Goal: Task Accomplishment & Management: Use online tool/utility

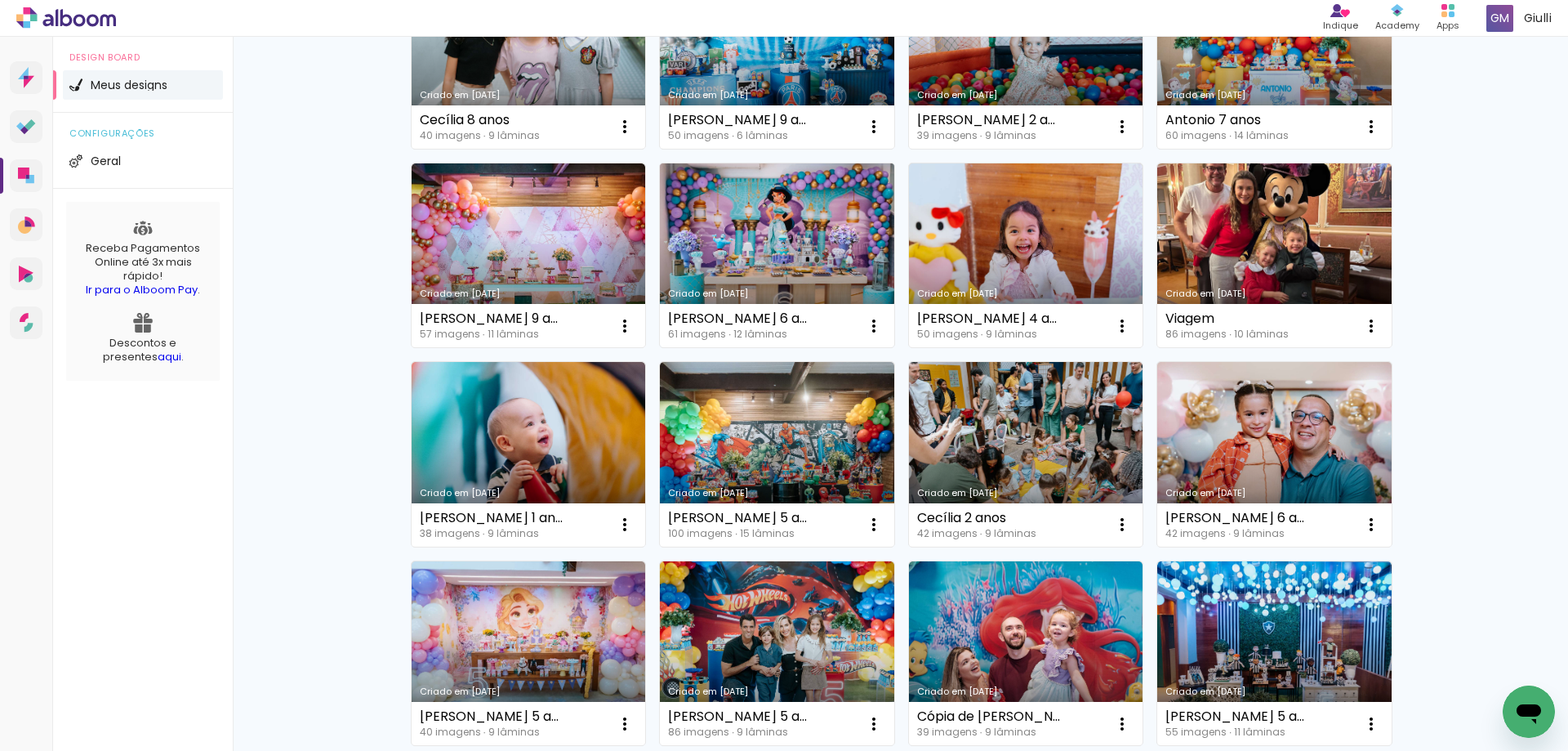
scroll to position [409, 0]
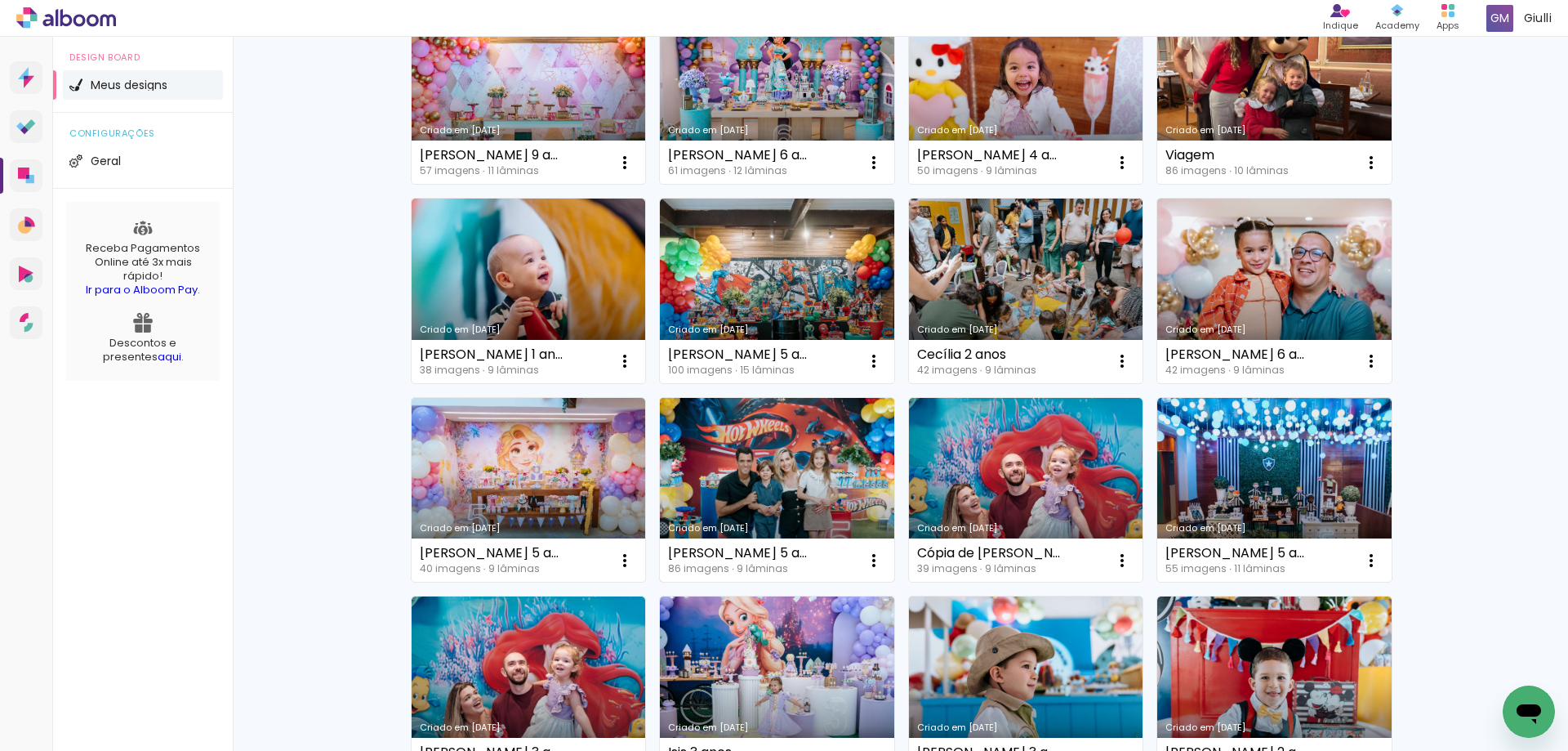
click at [735, 461] on link "Criado em [DATE]" at bounding box center [776, 489] width 234 height 184
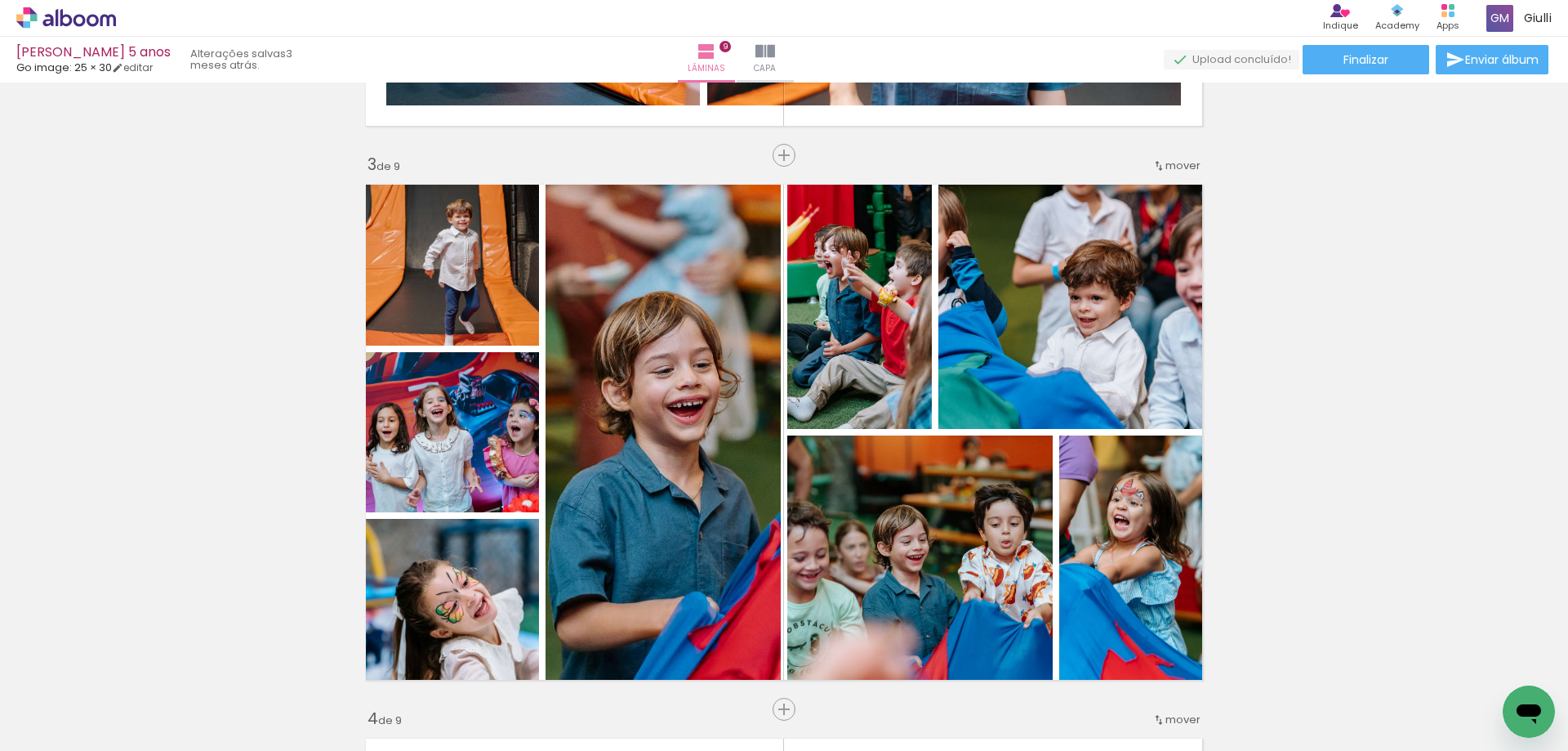
scroll to position [1144, 0]
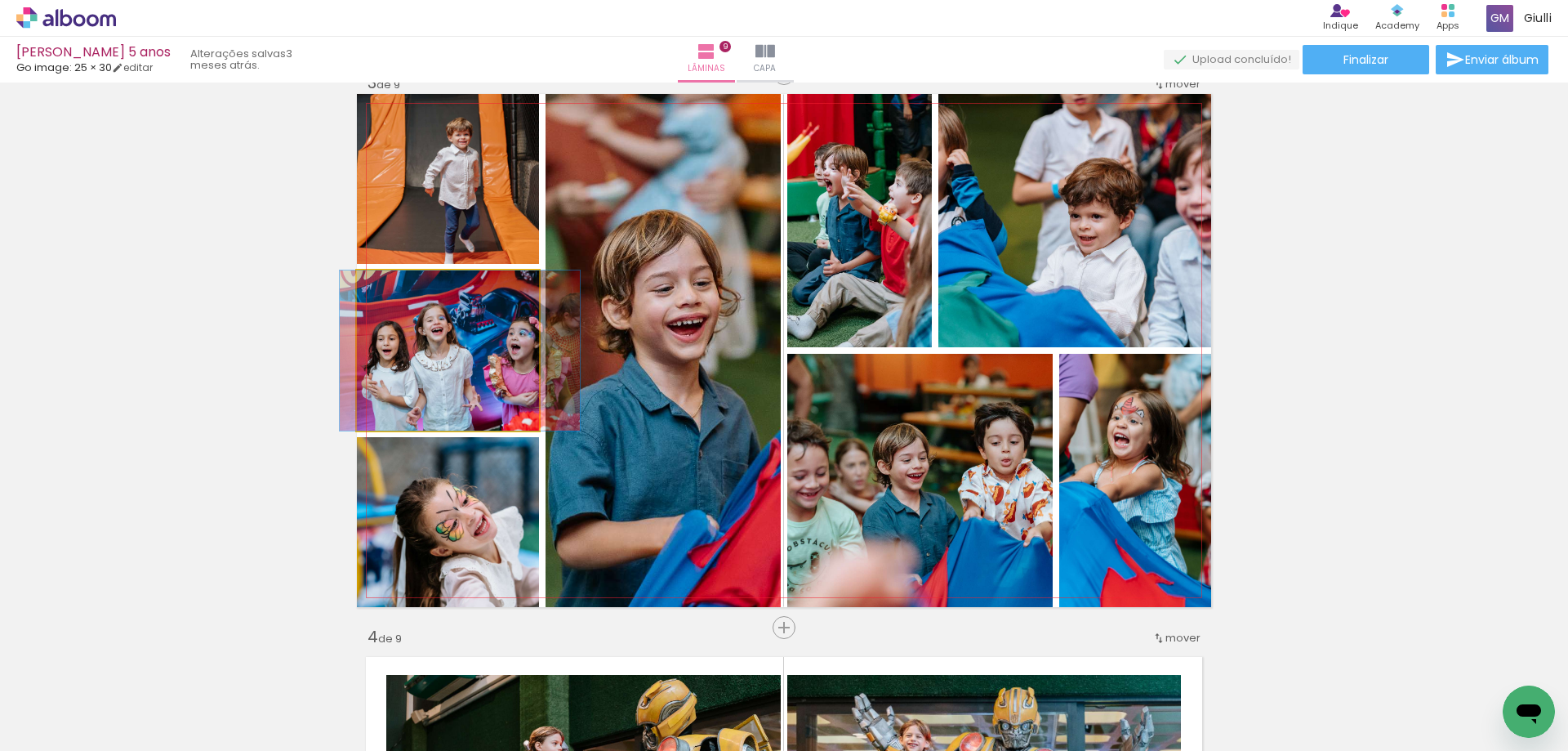
click at [434, 376] on quentale-photo at bounding box center [448, 351] width 182 height 161
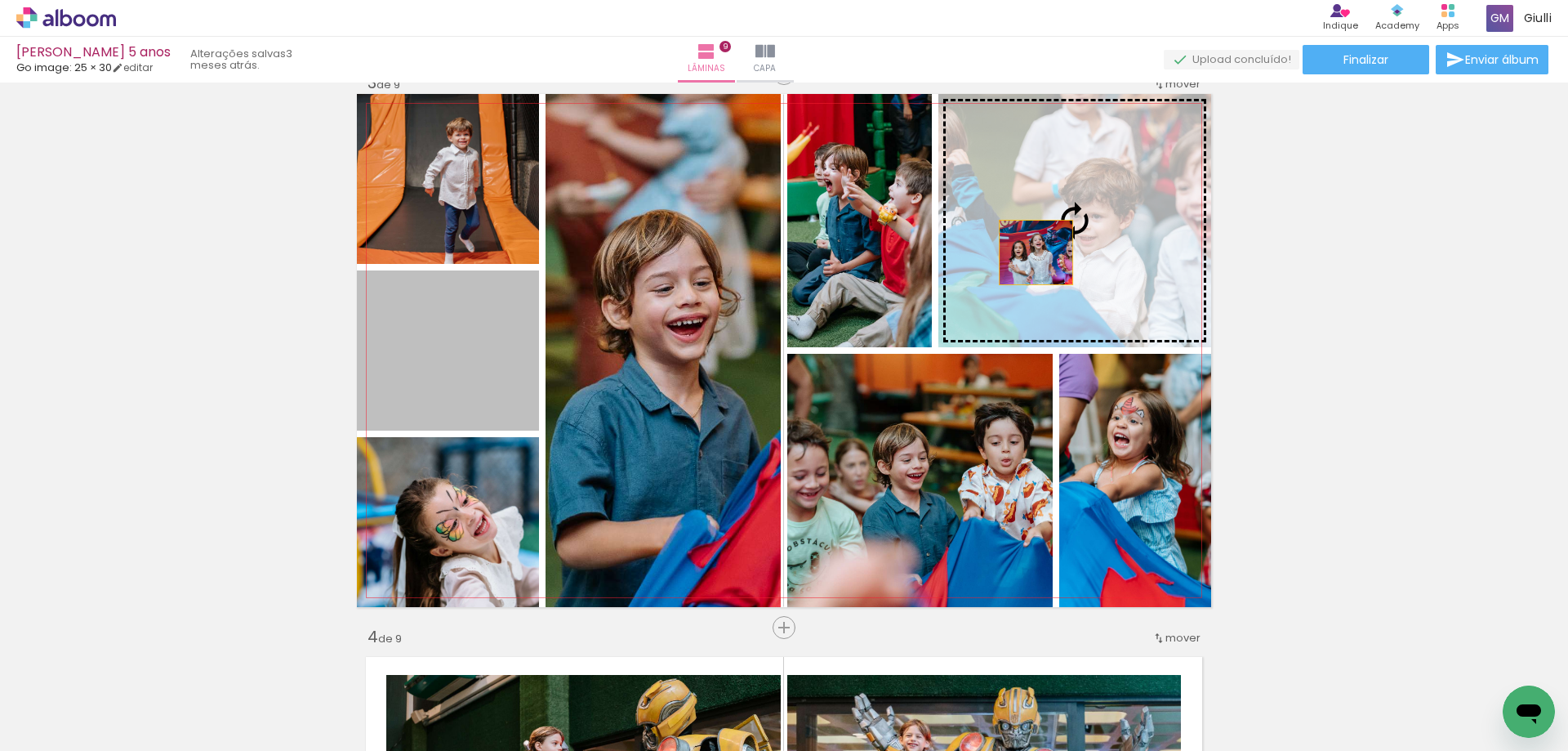
drag, startPoint x: 448, startPoint y: 371, endPoint x: 1029, endPoint y: 252, distance: 593.1
click at [0, 0] on slot at bounding box center [0, 0] width 0 height 0
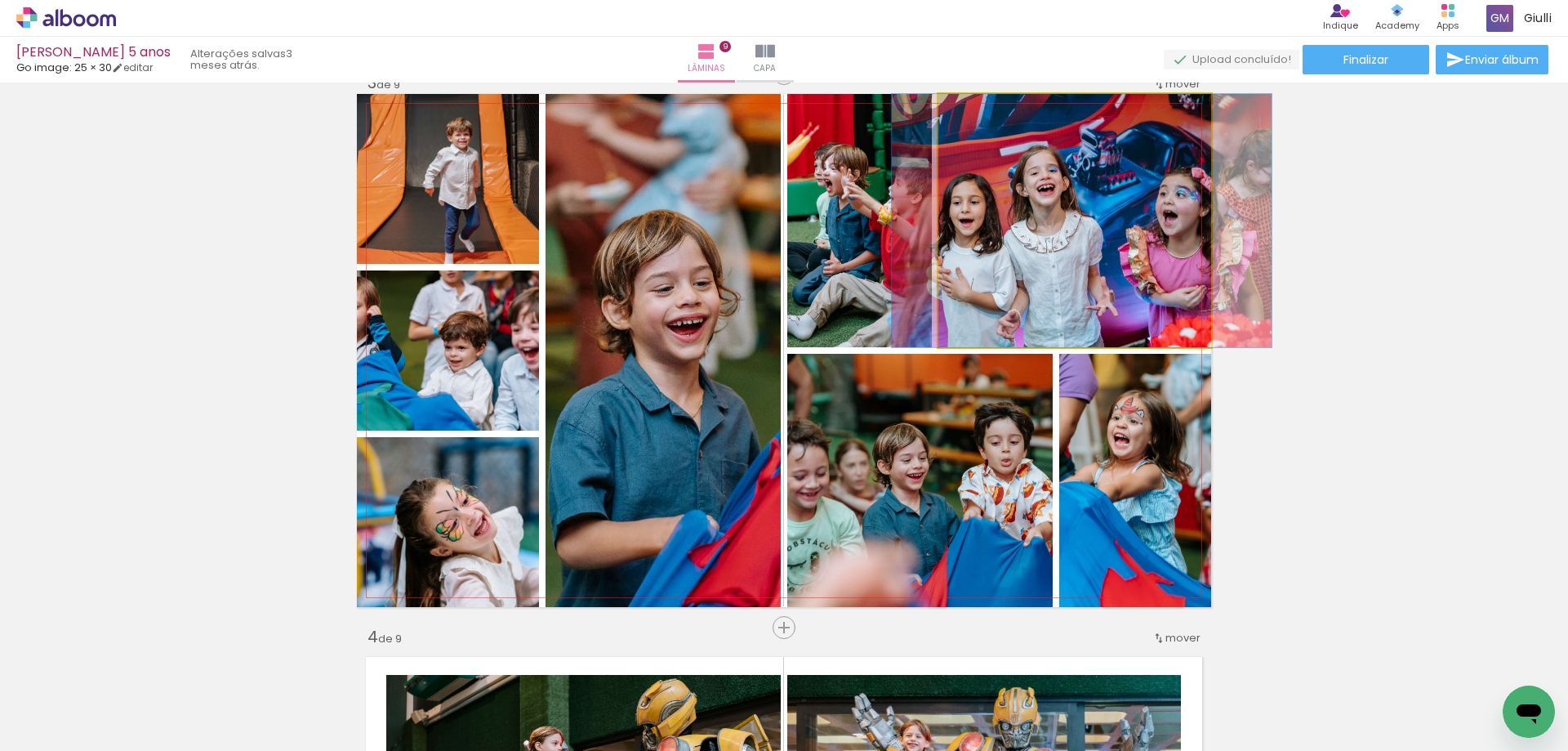
drag, startPoint x: 1070, startPoint y: 294, endPoint x: 1078, endPoint y: 287, distance: 10.6
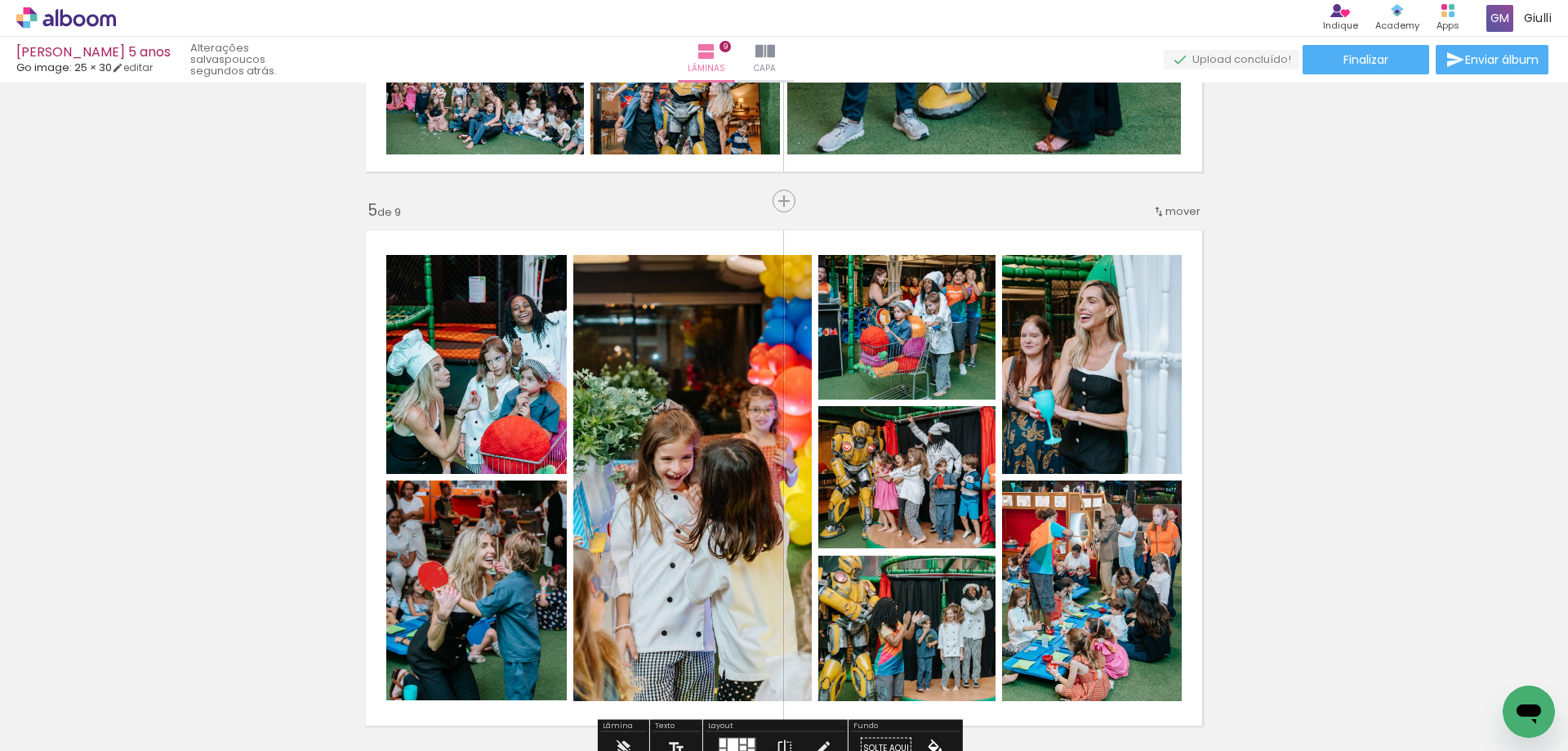
scroll to position [2206, 0]
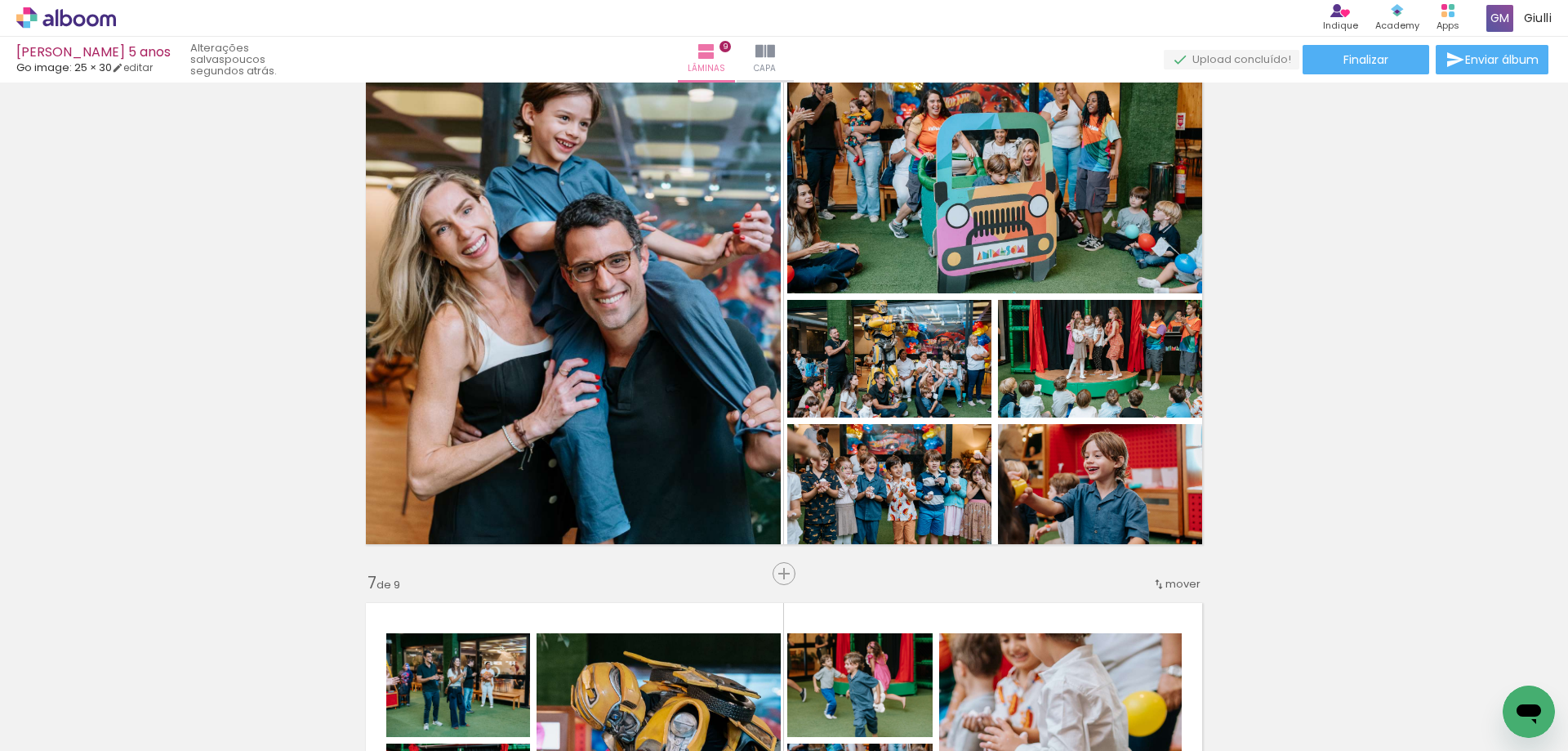
scroll to position [2778, 0]
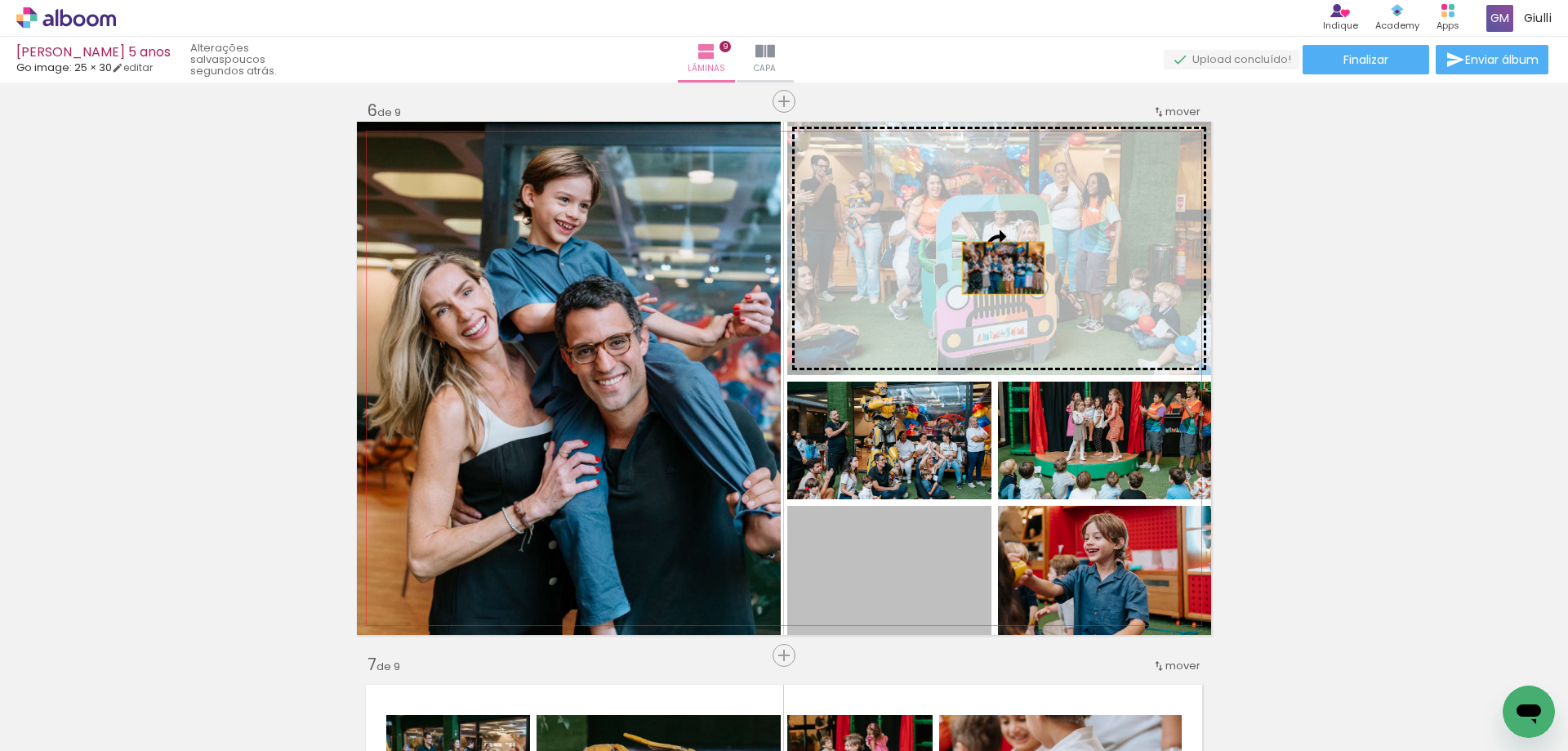
drag, startPoint x: 888, startPoint y: 577, endPoint x: 997, endPoint y: 268, distance: 327.7
click at [0, 0] on slot at bounding box center [0, 0] width 0 height 0
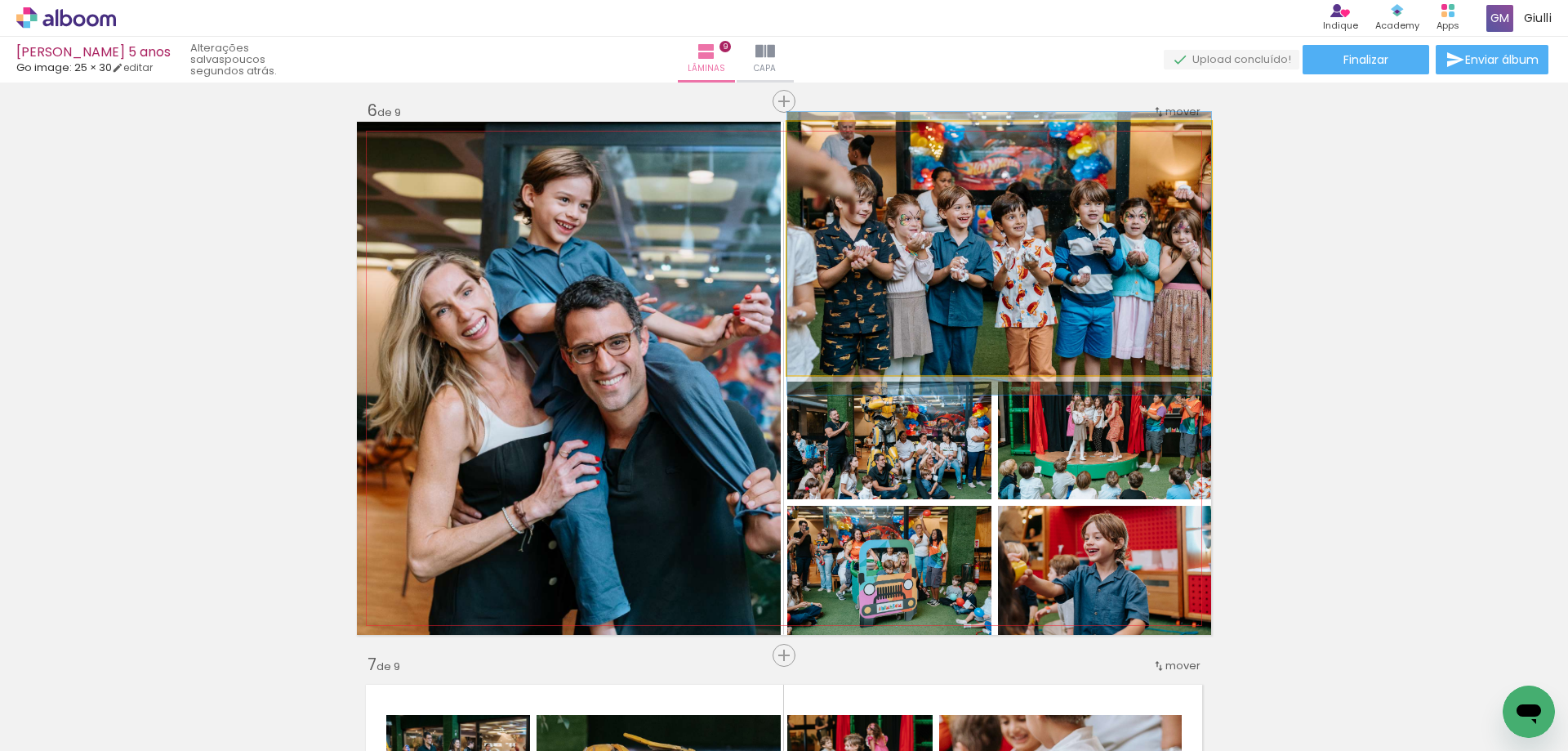
drag, startPoint x: 1016, startPoint y: 296, endPoint x: 993, endPoint y: 301, distance: 23.5
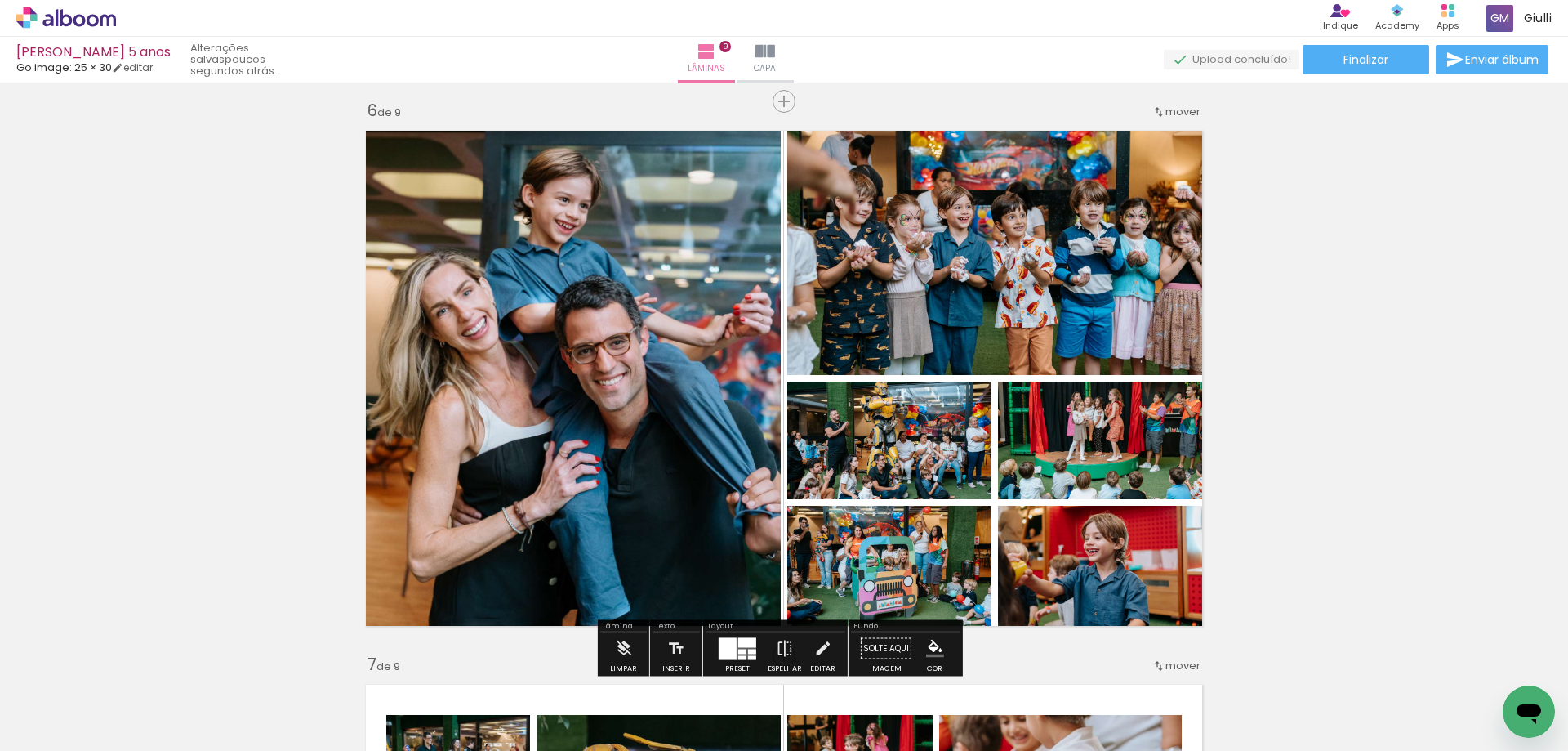
click at [1445, 451] on div "Inserir lâmina 1 de 9 Inserir lâmina 2 de 9 Inserir lâmina 3 de 9 Inserir lâmin…" at bounding box center [784, 80] width 1568 height 5540
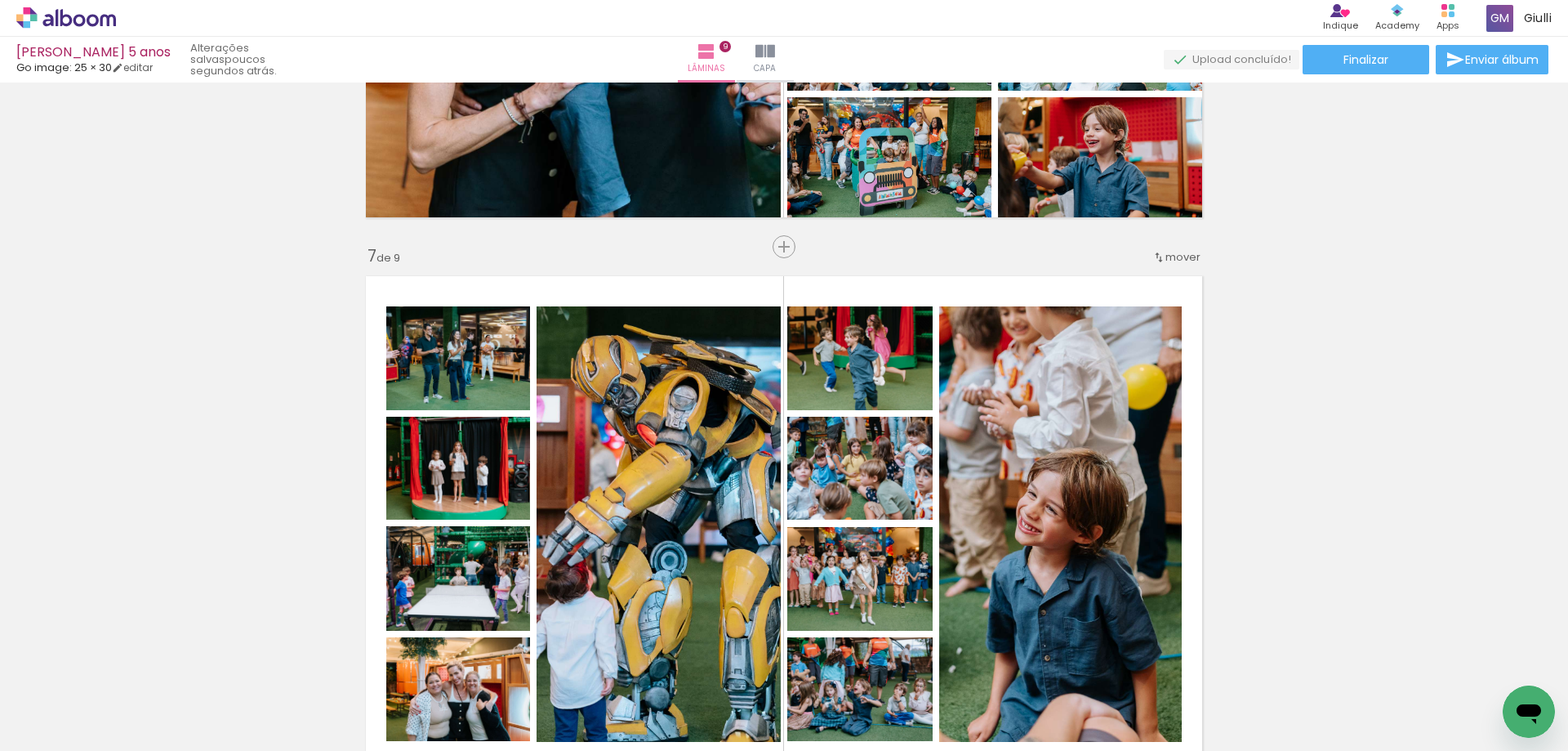
scroll to position [3268, 0]
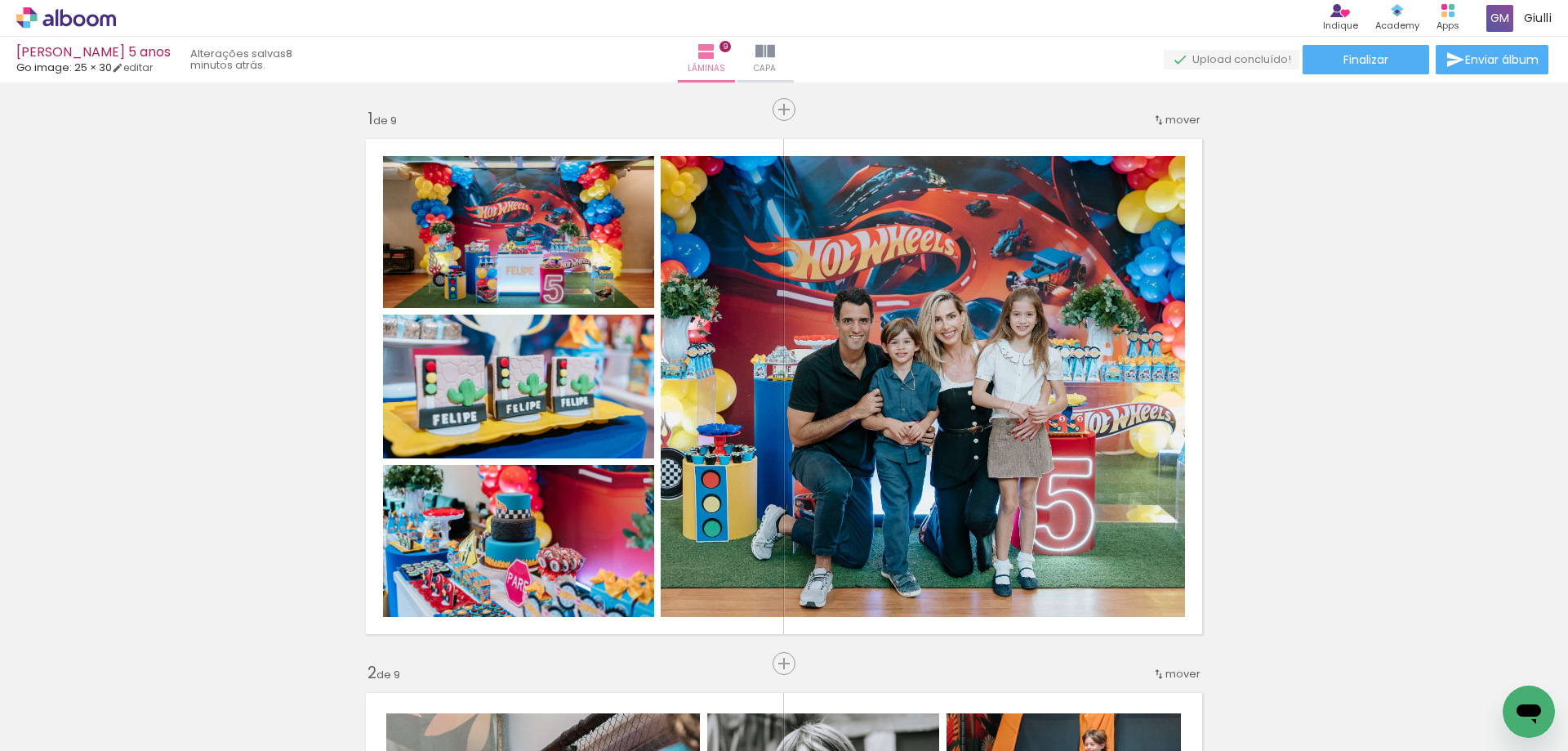
scroll to position [3268, 0]
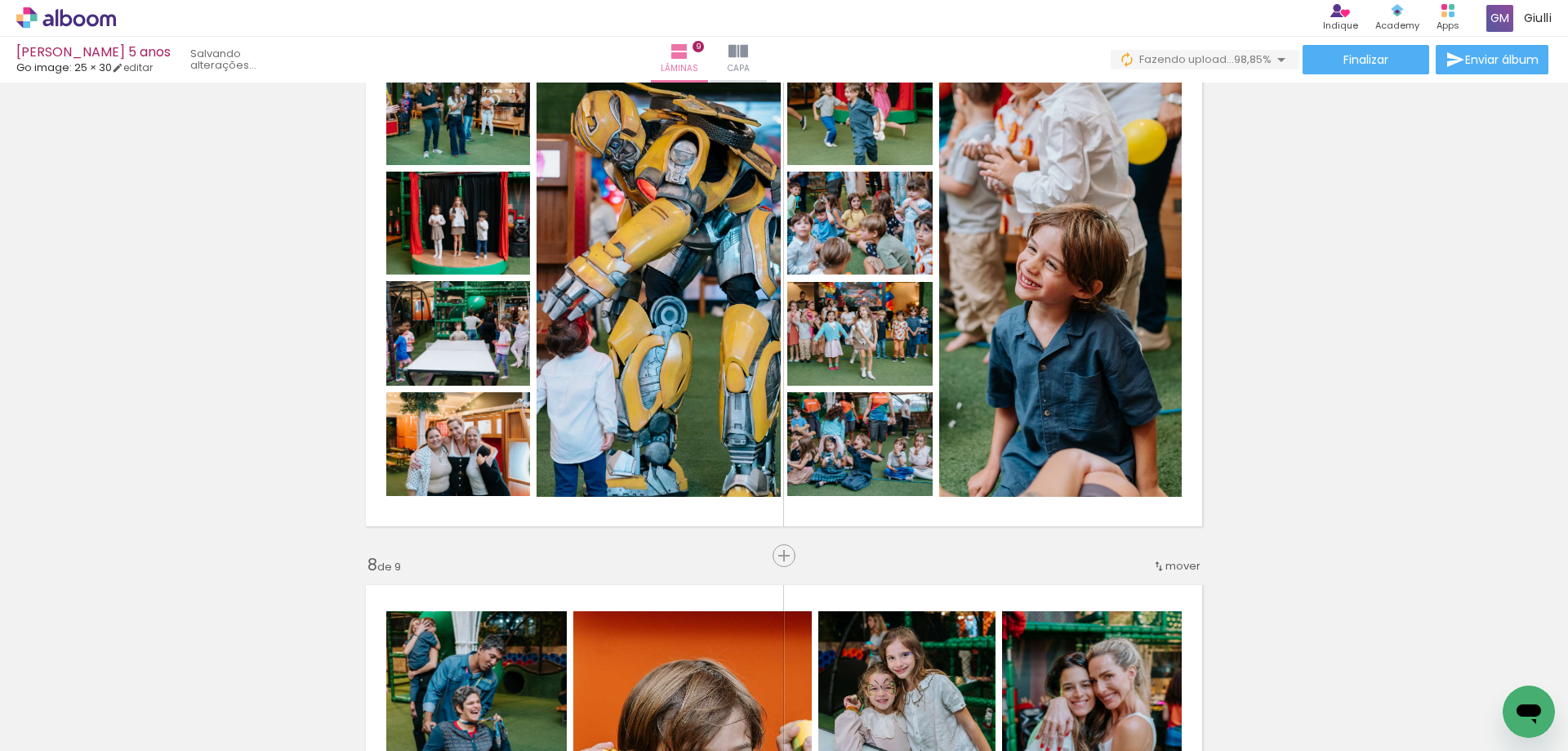
scroll to position [3350, 0]
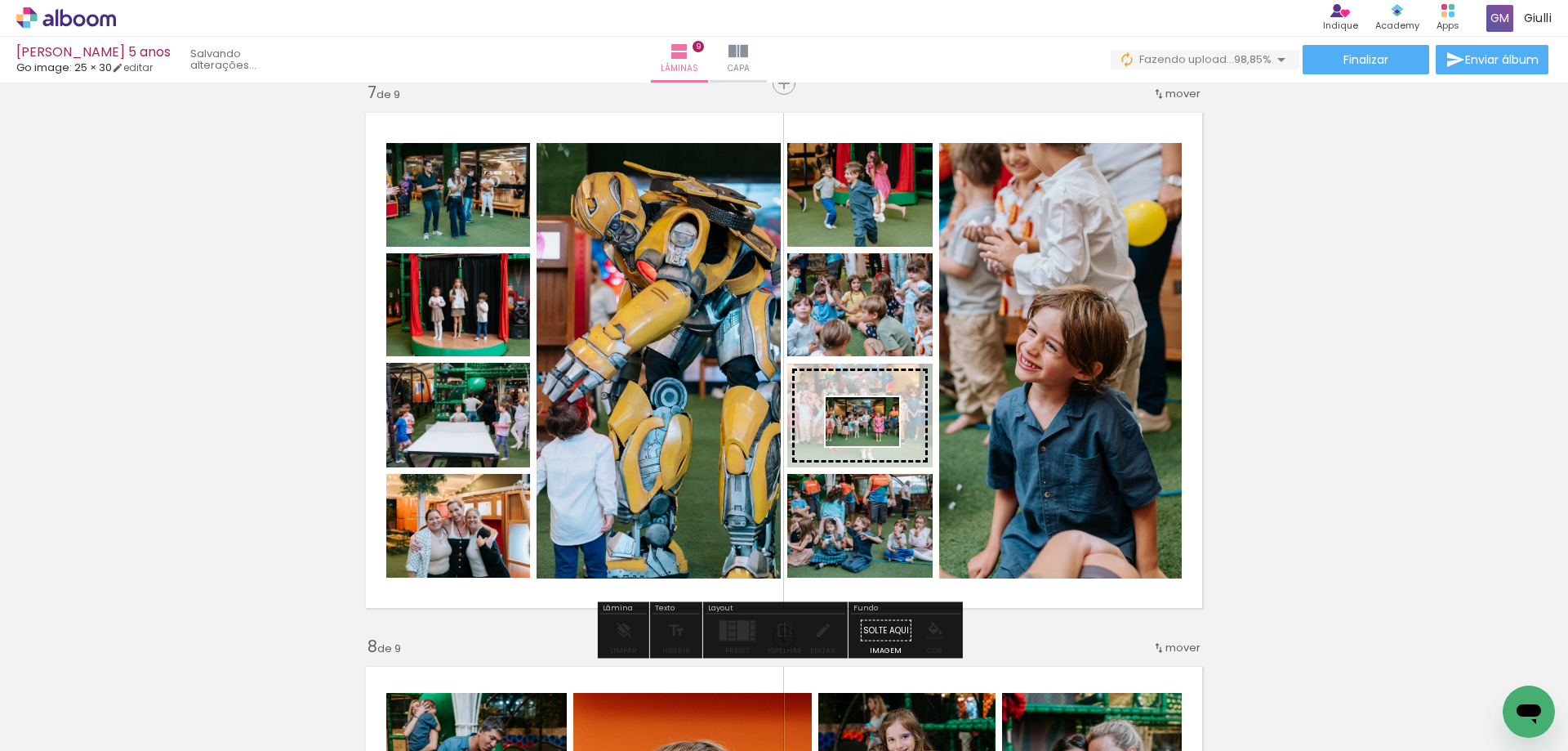
drag, startPoint x: 1491, startPoint y: 702, endPoint x: 875, endPoint y: 446, distance: 667.1
click at [875, 446] on quentale-workspace at bounding box center [784, 376] width 1568 height 751
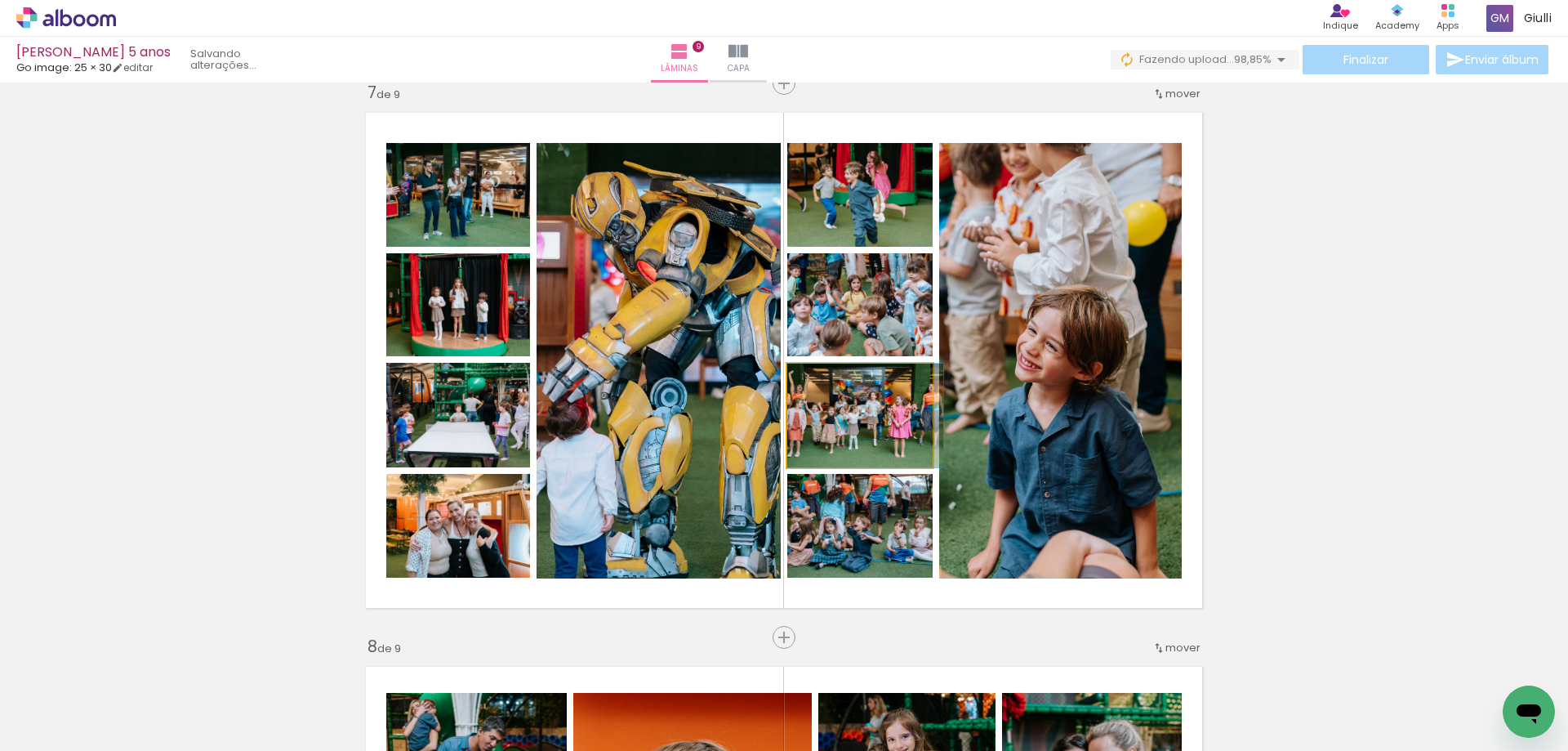
drag, startPoint x: 862, startPoint y: 439, endPoint x: 872, endPoint y: 435, distance: 10.8
type paper-slider "109"
click at [825, 378] on div at bounding box center [830, 380] width 14 height 14
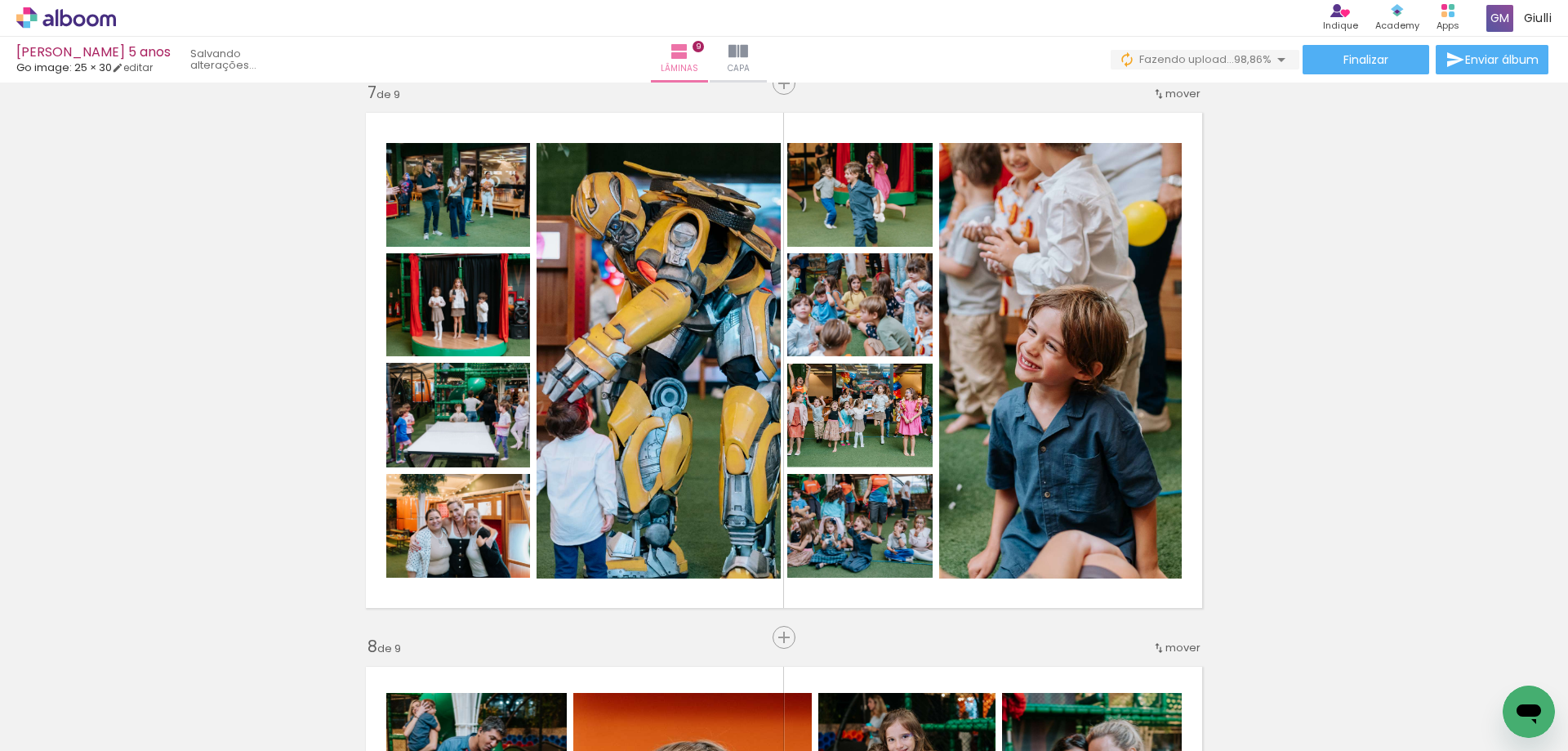
scroll to position [0, 6619]
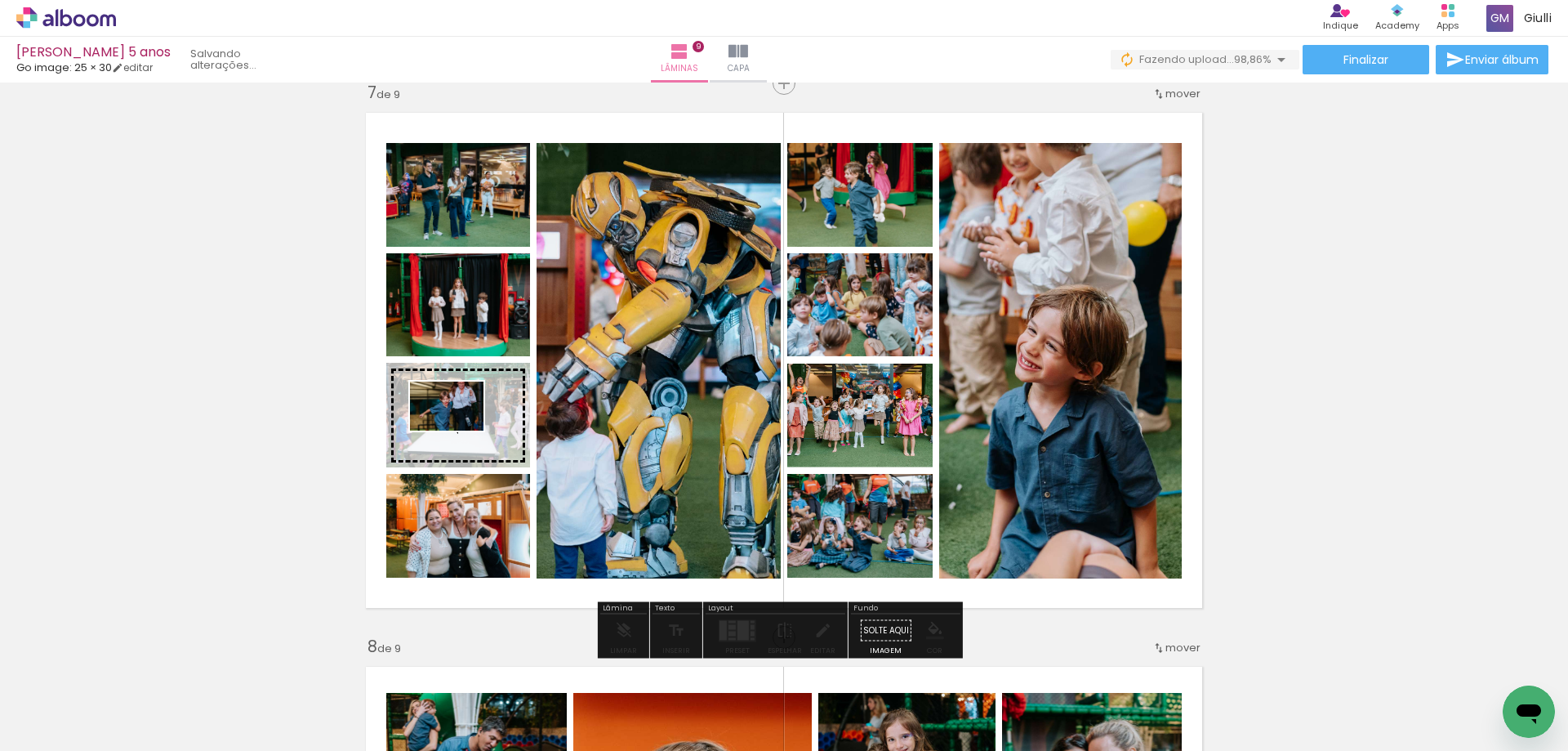
drag, startPoint x: 1491, startPoint y: 690, endPoint x: 459, endPoint y: 431, distance: 1064.0
click at [459, 431] on quentale-workspace at bounding box center [784, 376] width 1568 height 751
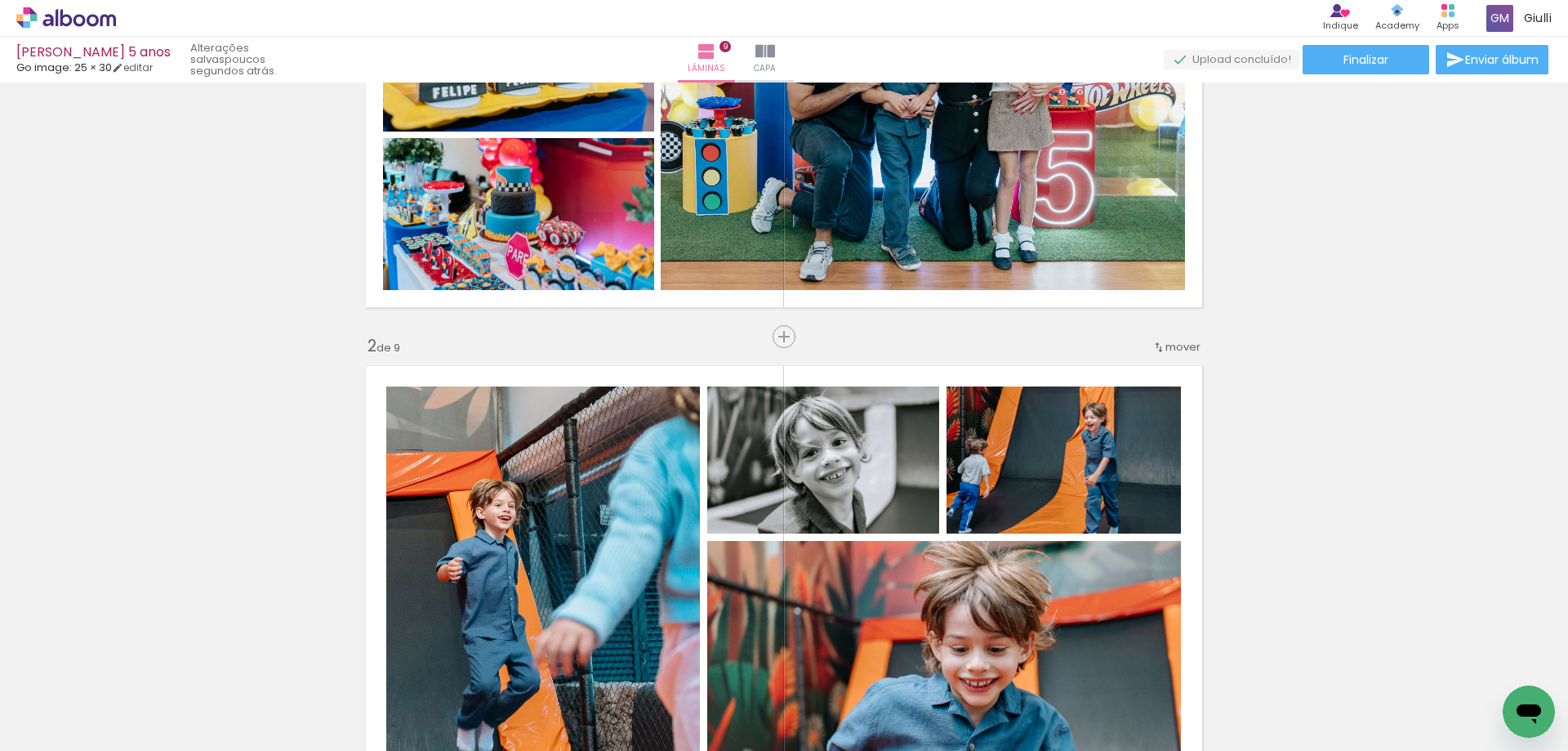
scroll to position [0, 0]
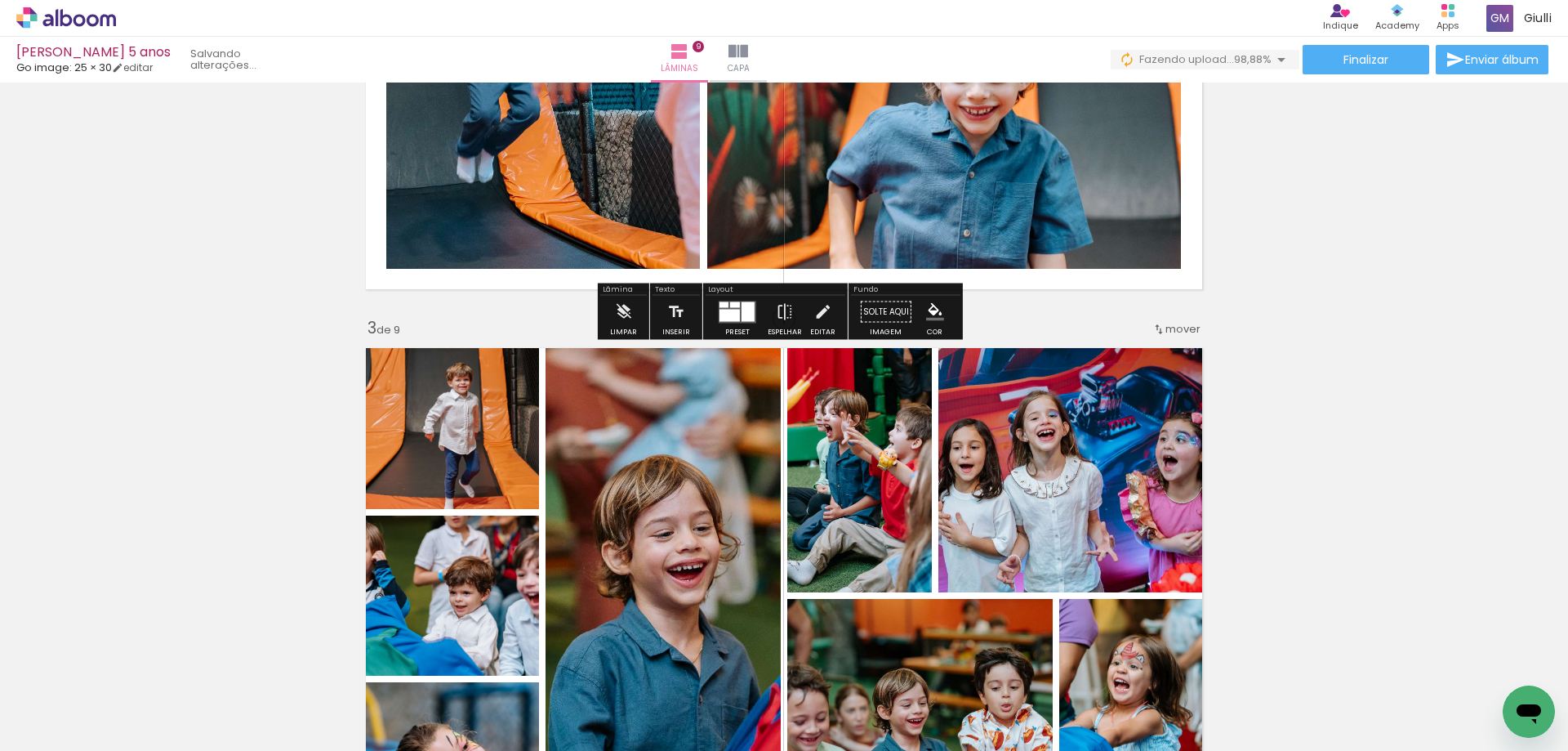
scroll to position [980, 0]
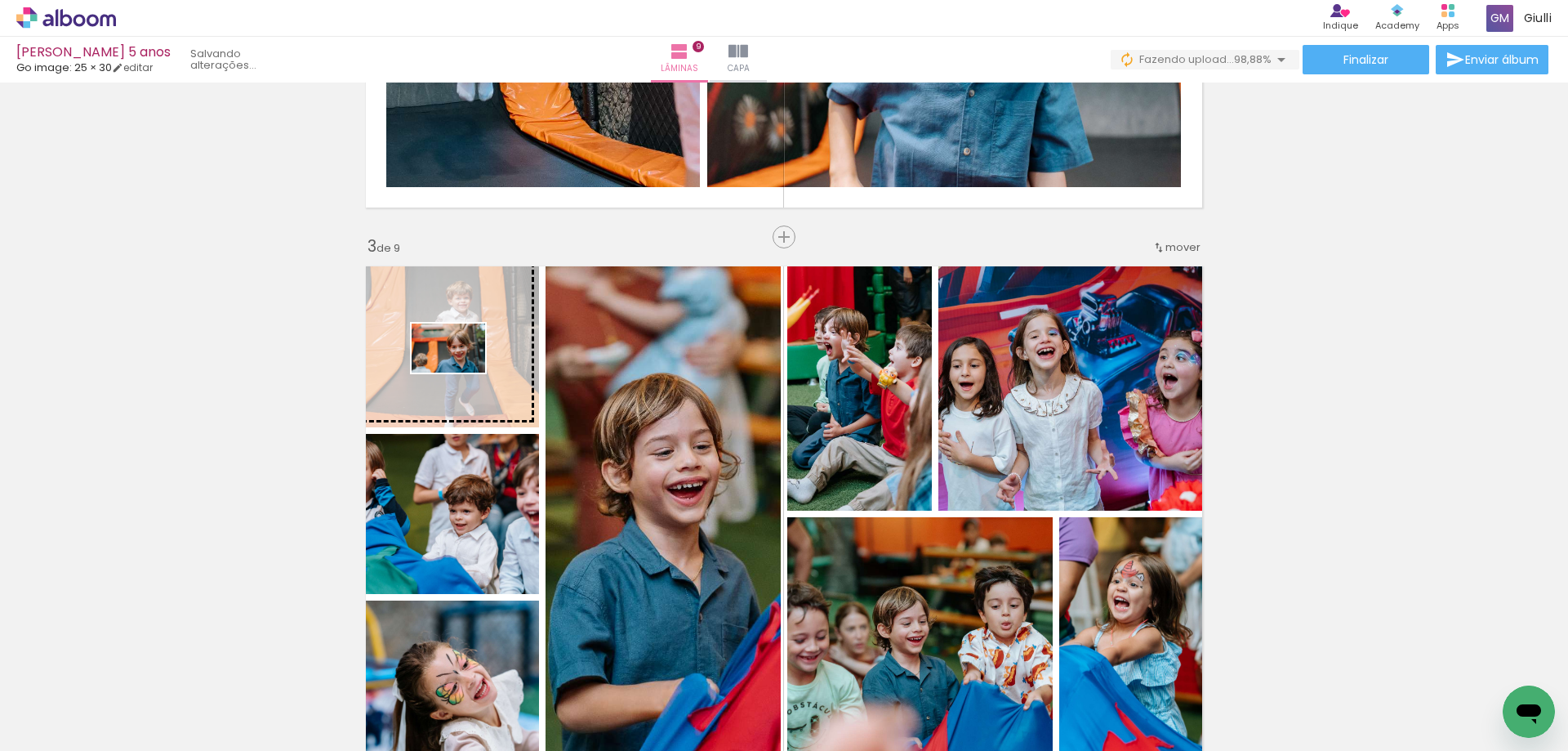
drag, startPoint x: 1490, startPoint y: 701, endPoint x: 460, endPoint y: 373, distance: 1081.0
click at [460, 373] on quentale-workspace at bounding box center [784, 376] width 1568 height 751
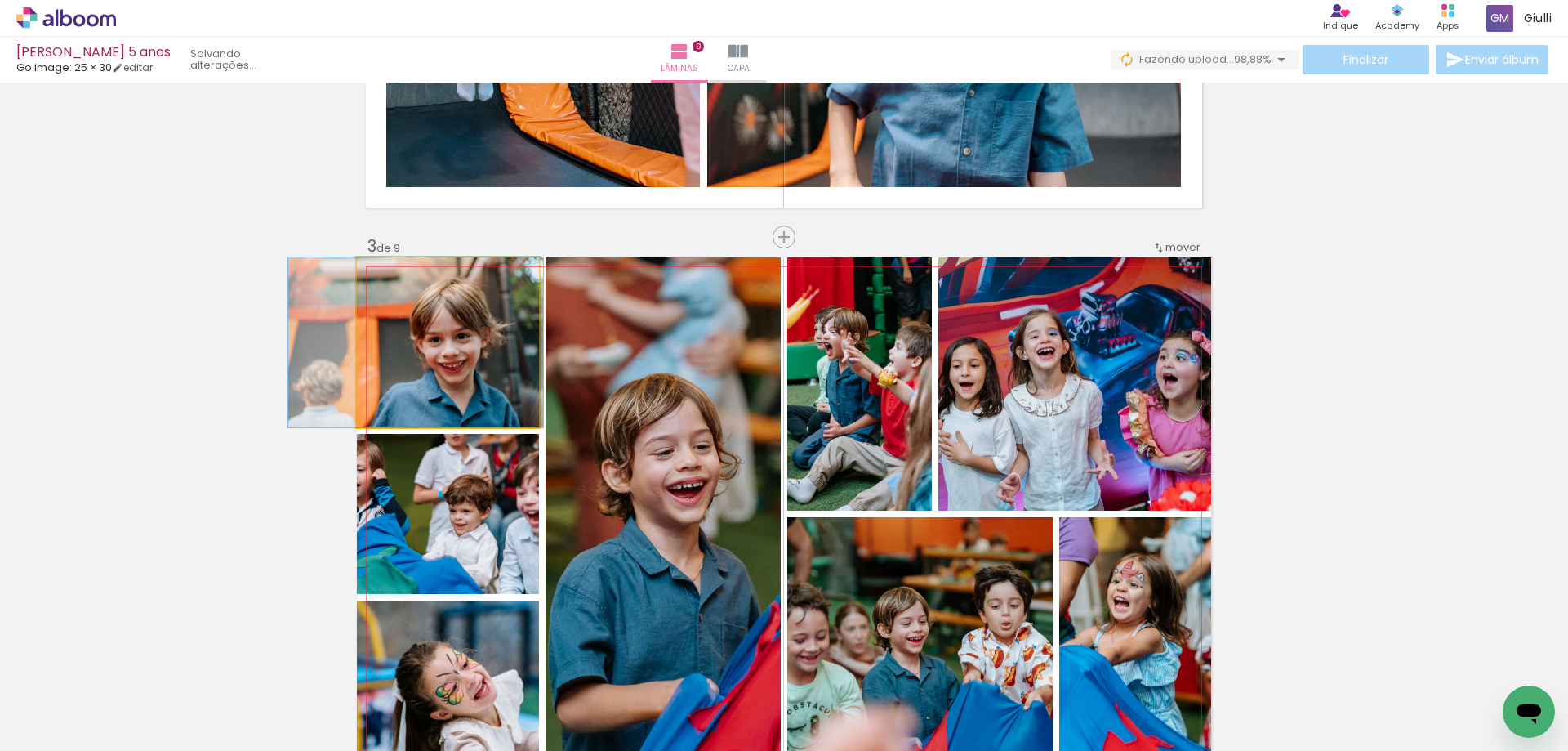
drag, startPoint x: 473, startPoint y: 374, endPoint x: 441, endPoint y: 363, distance: 33.8
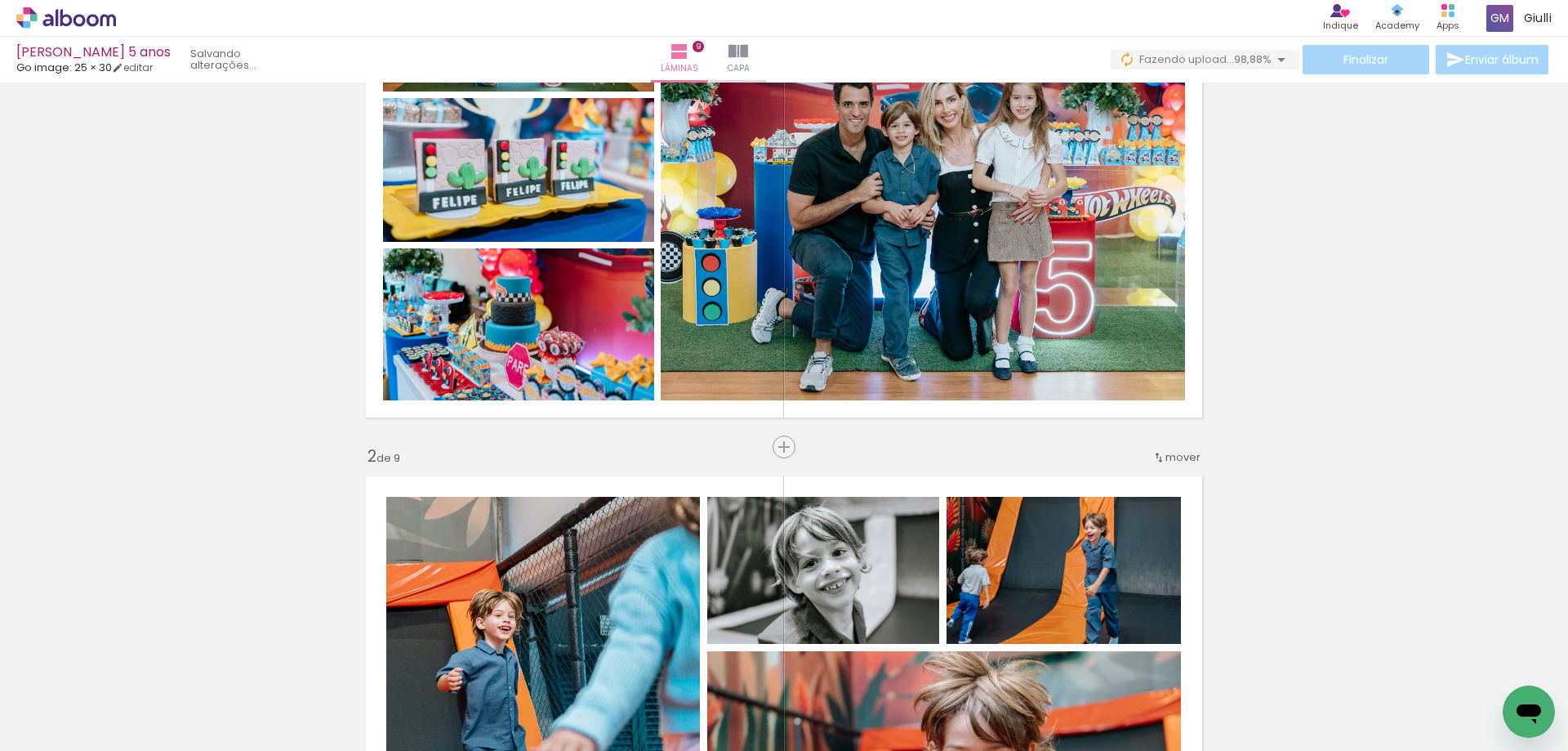
scroll to position [0, 0]
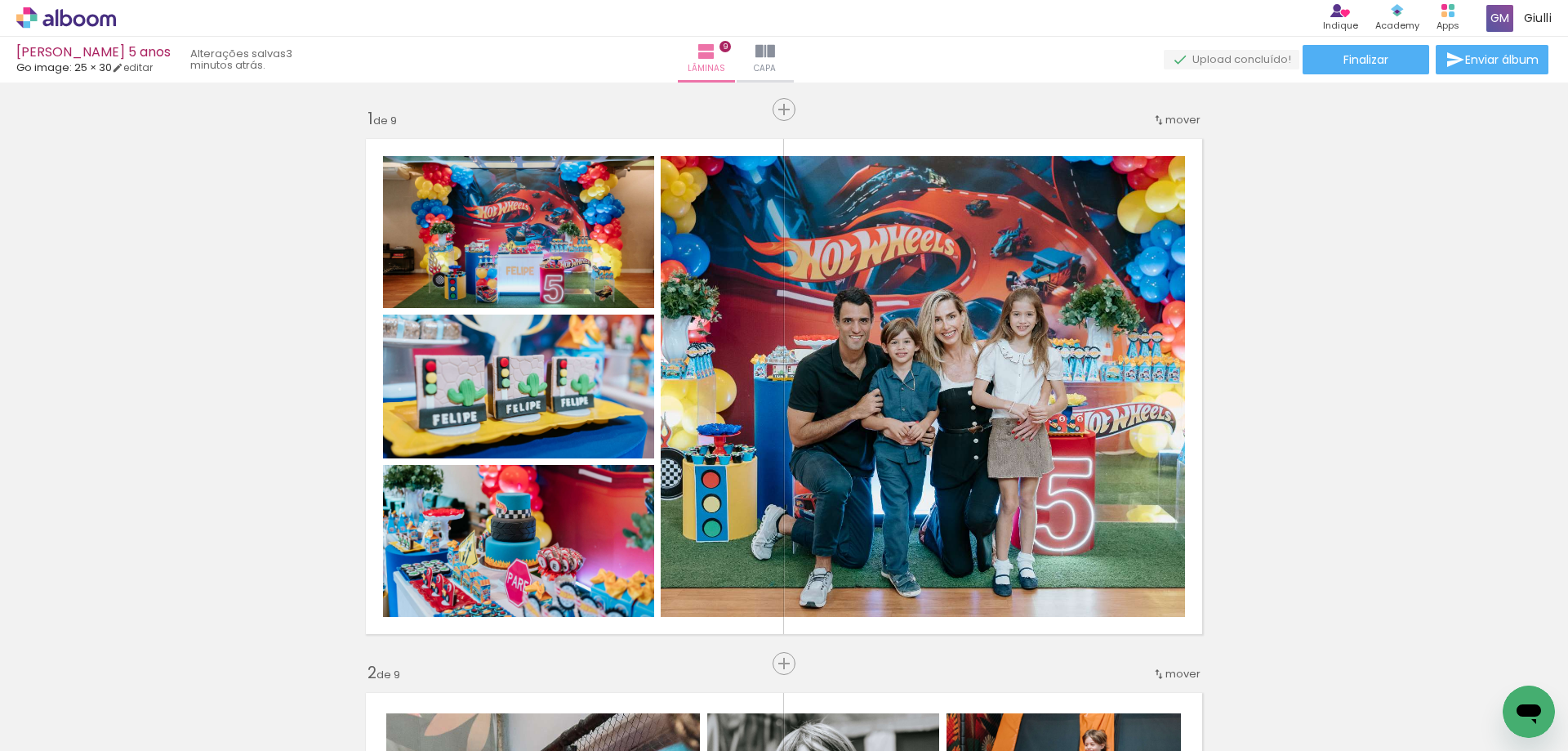
scroll to position [0, 6709]
click at [1357, 56] on span "Finalizar" at bounding box center [1365, 59] width 45 height 11
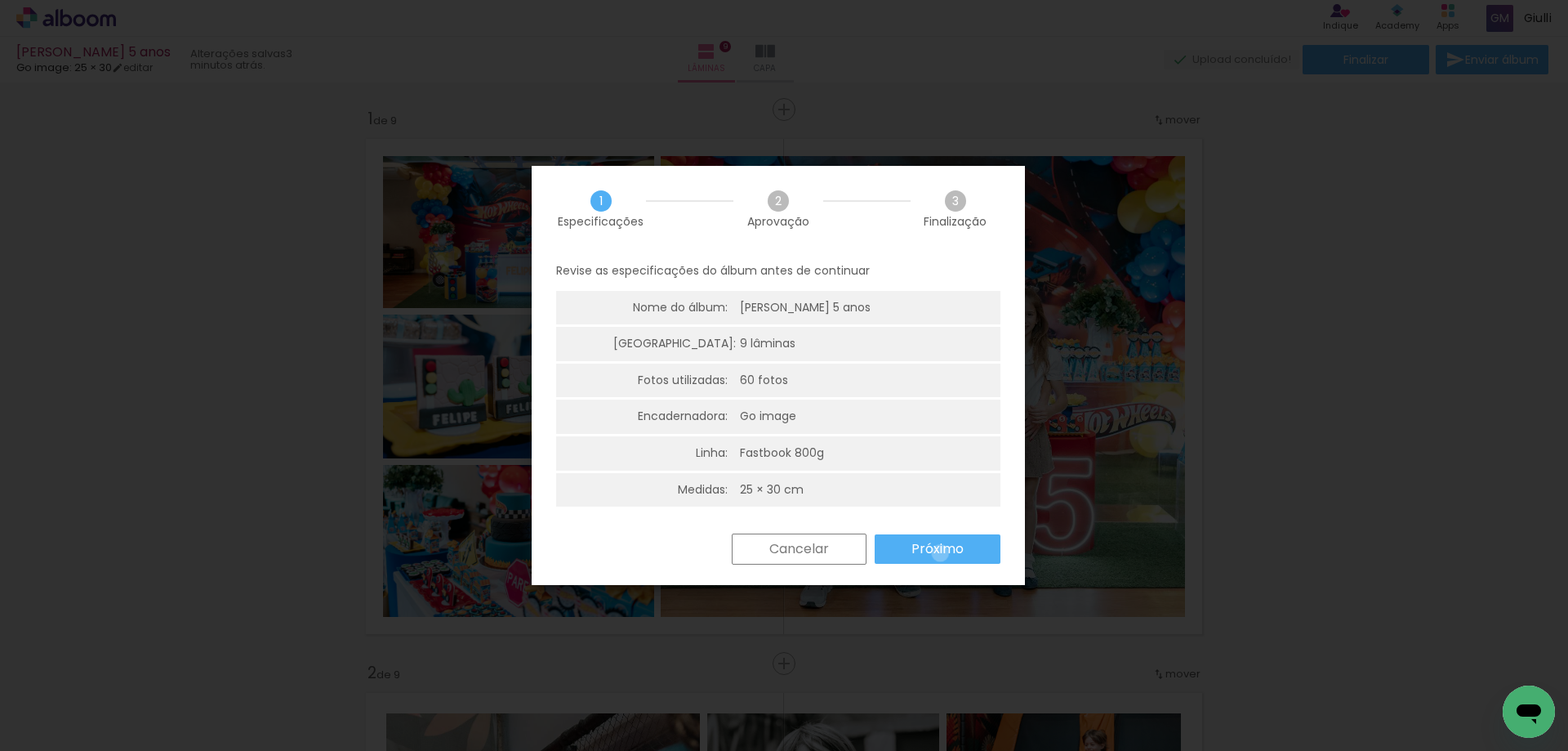
click at [0, 0] on slot "Próximo" at bounding box center [0, 0] width 0 height 0
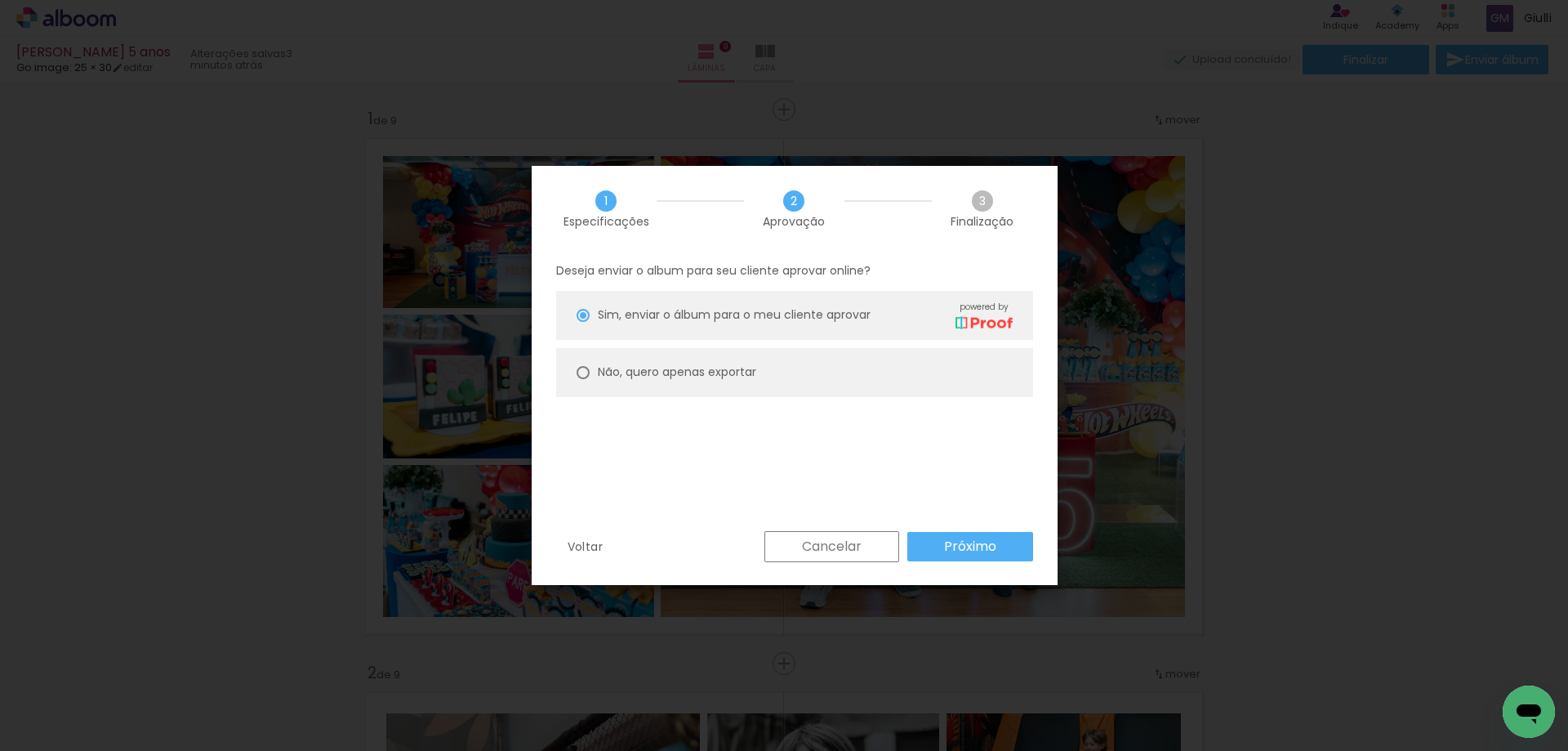
click at [590, 372] on paper-radio-button "Não, quero apenas exportar" at bounding box center [794, 372] width 477 height 49
type paper-radio-button "on"
click at [0, 0] on slot "Próximo" at bounding box center [0, 0] width 0 height 0
type input "Alta, 300 DPI"
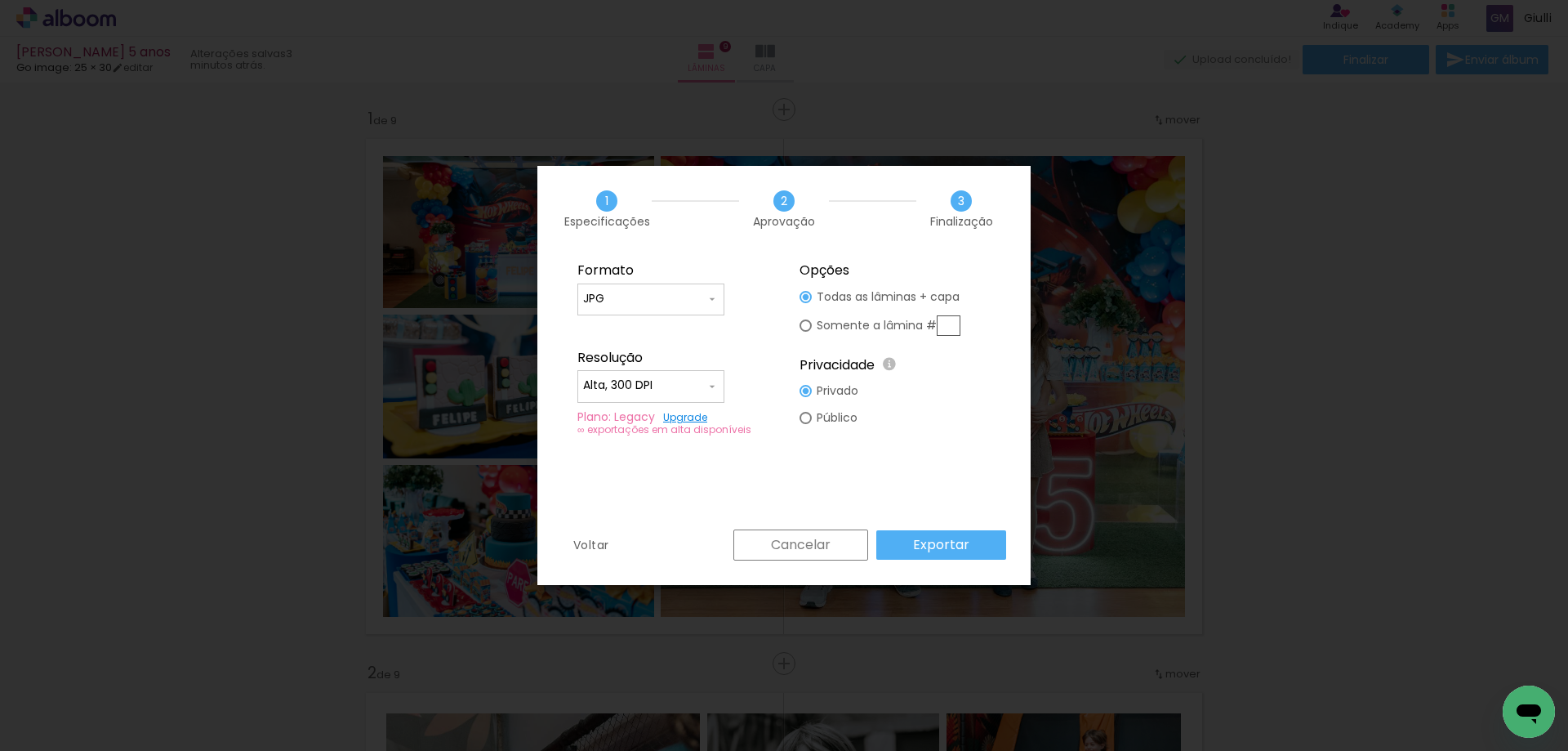
click at [0, 0] on slot "Exportar" at bounding box center [0, 0] width 0 height 0
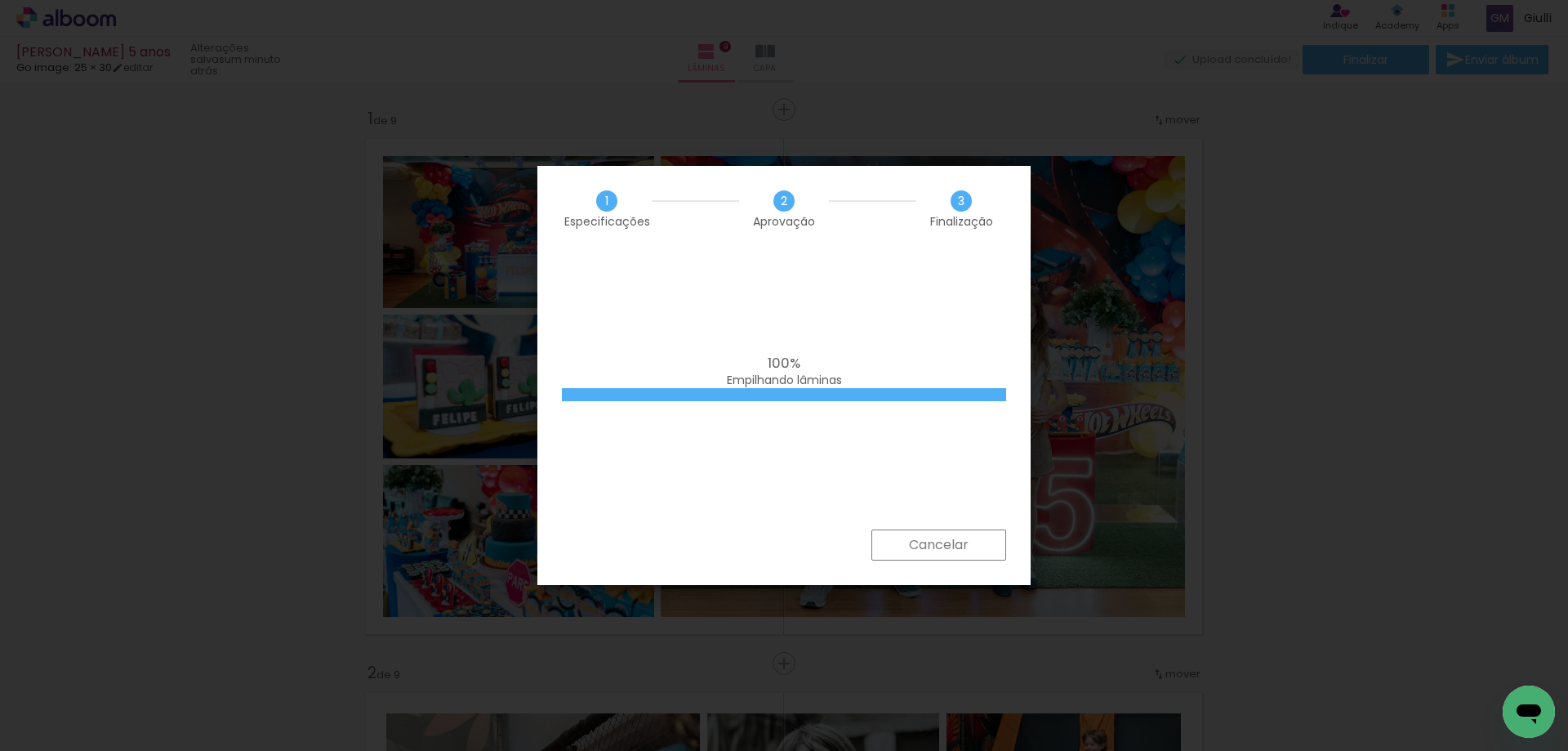
scroll to position [0, 6709]
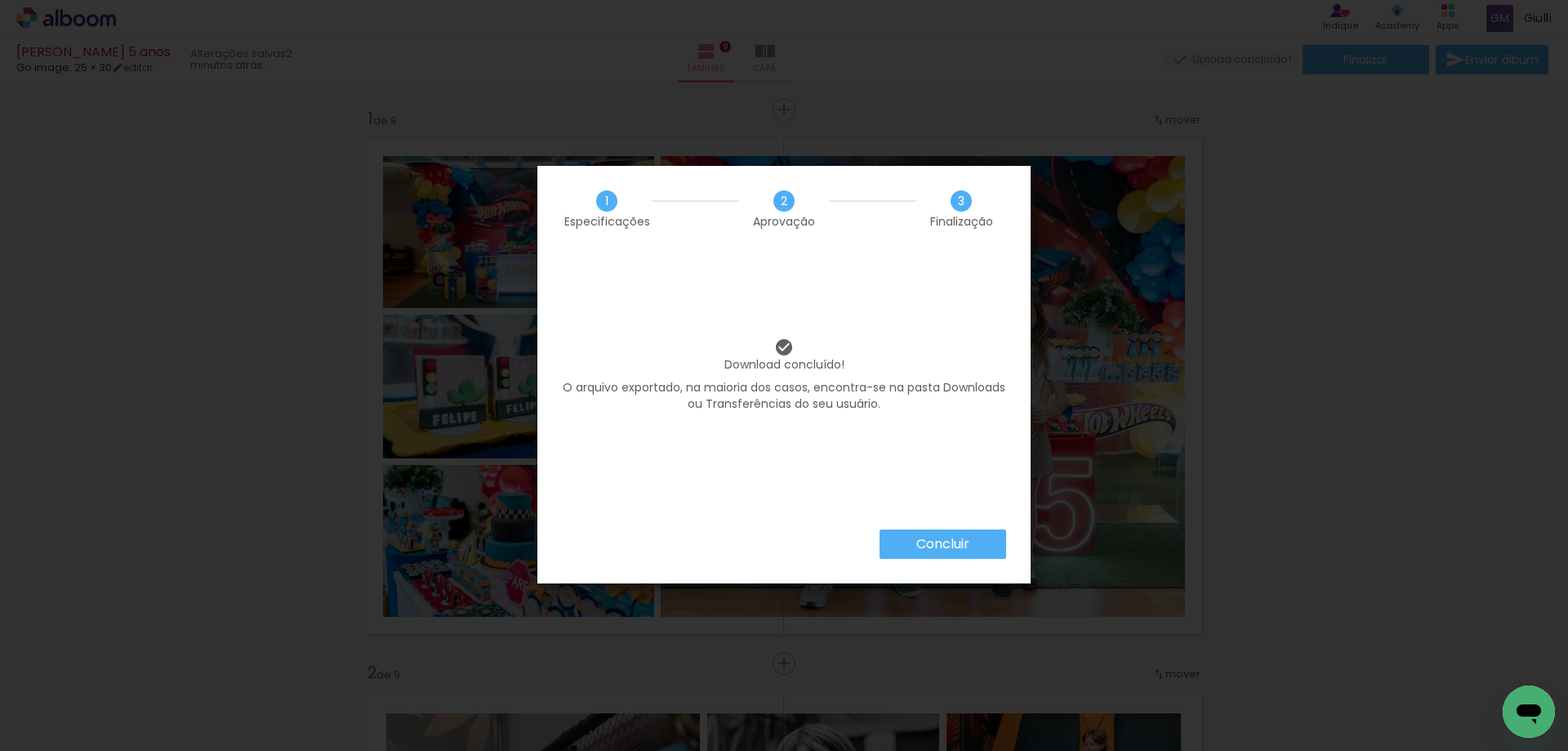
scroll to position [0, 6709]
click at [972, 542] on paper-button "Concluir" at bounding box center [943, 544] width 127 height 30
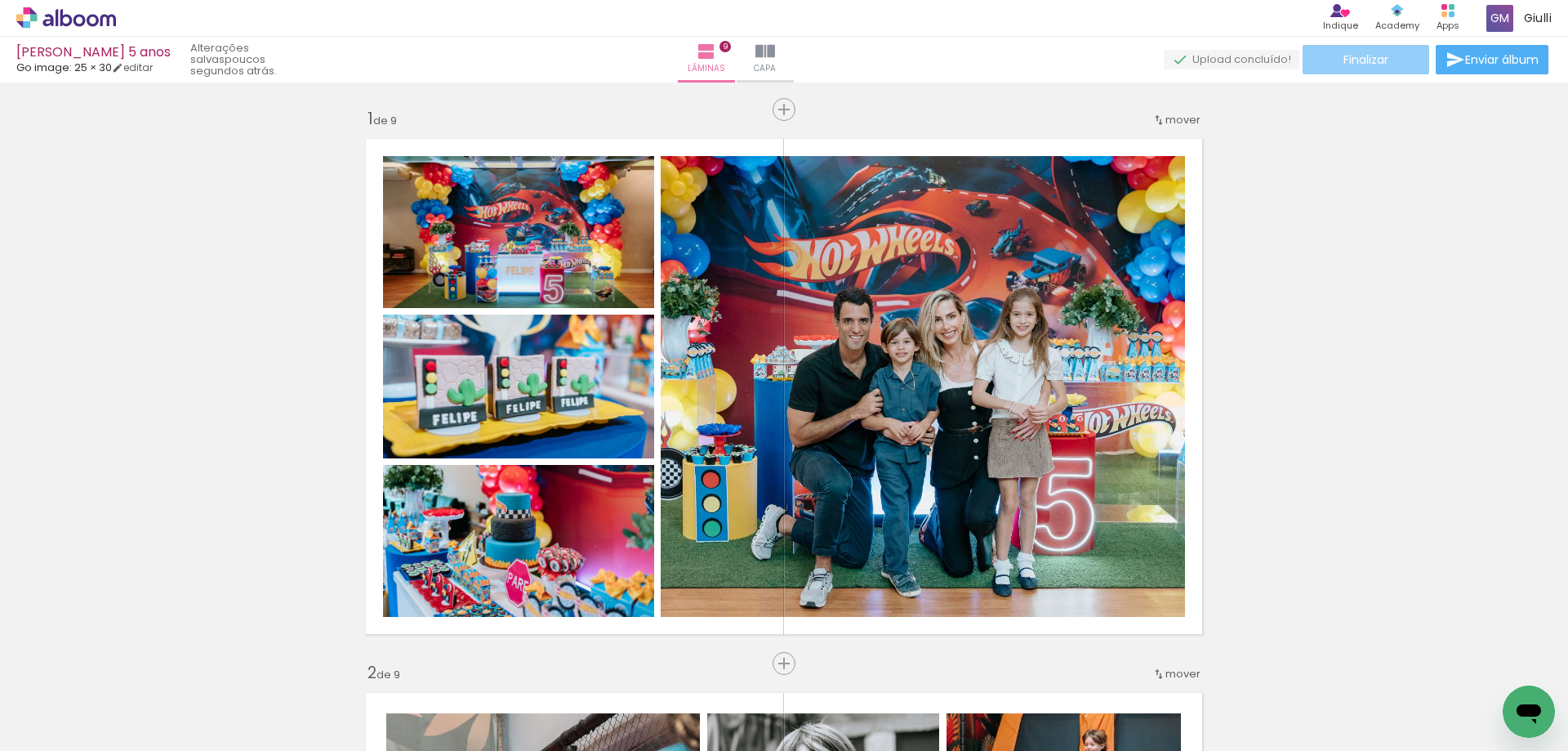
click at [1346, 59] on span "Finalizar" at bounding box center [1365, 59] width 45 height 11
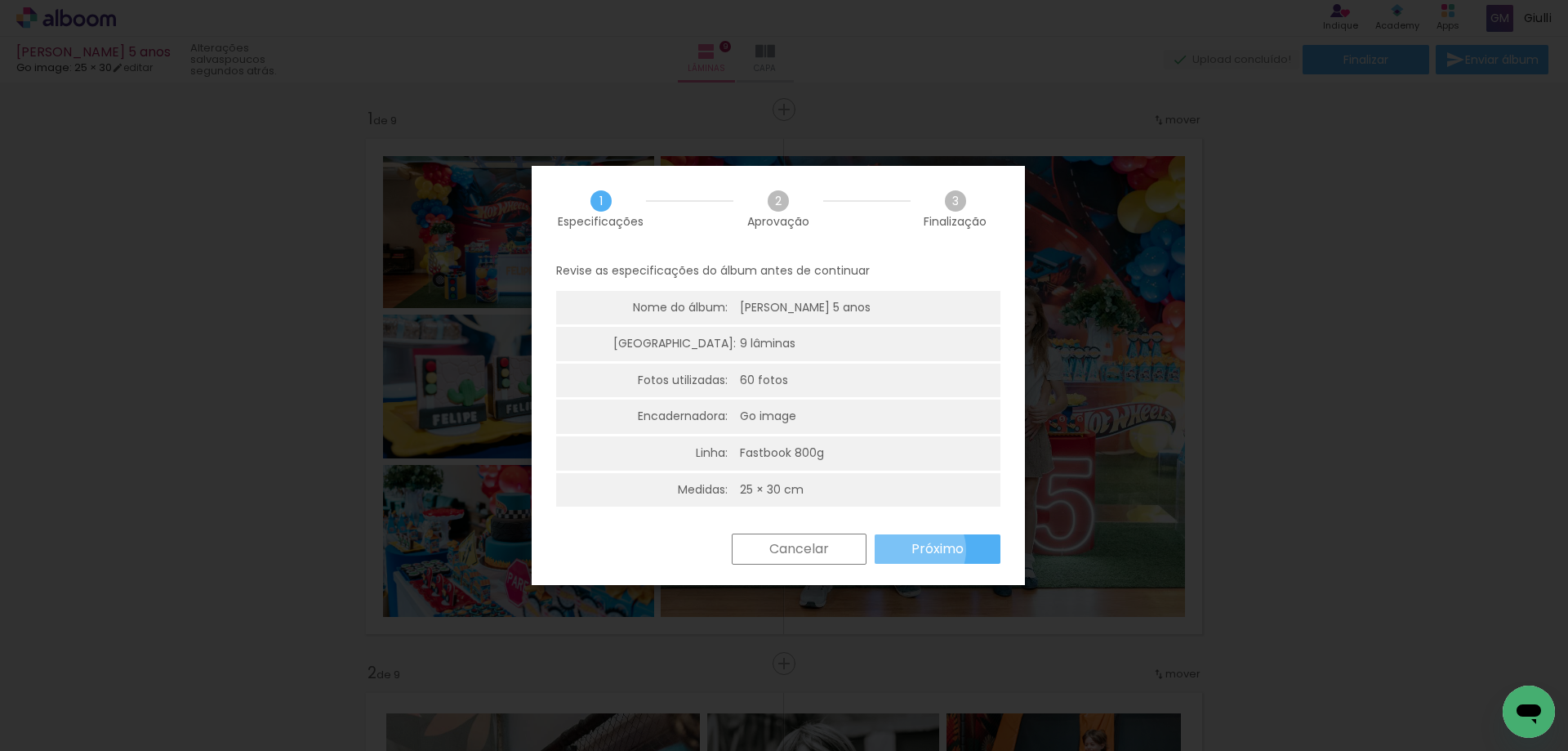
click at [0, 0] on slot "Próximo" at bounding box center [0, 0] width 0 height 0
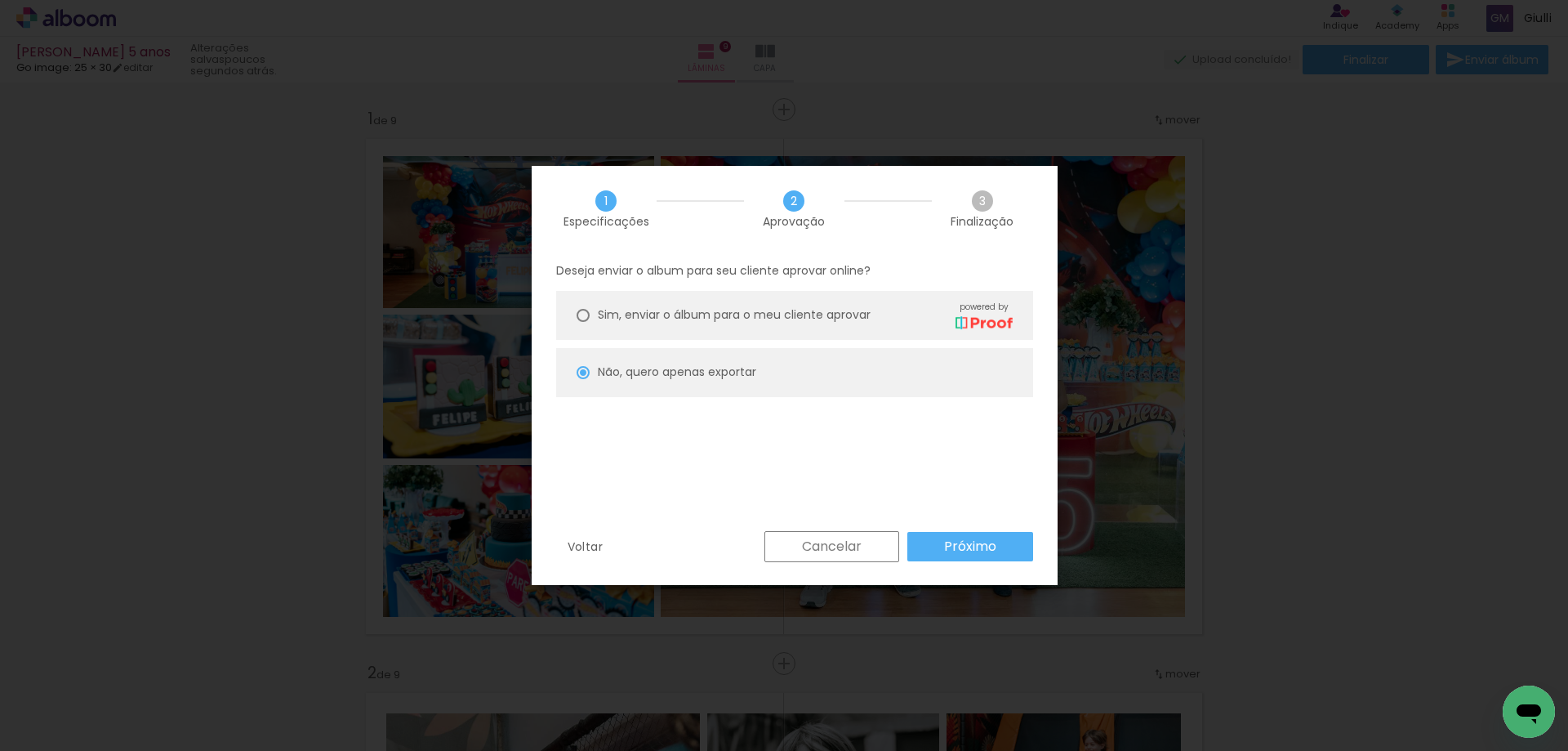
click at [595, 316] on paper-radio-button "Sim, enviar o álbum para o meu cliente aprovar powered by" at bounding box center [794, 314] width 477 height 49
type paper-radio-button "on"
click at [0, 0] on slot "Próximo" at bounding box center [0, 0] width 0 height 0
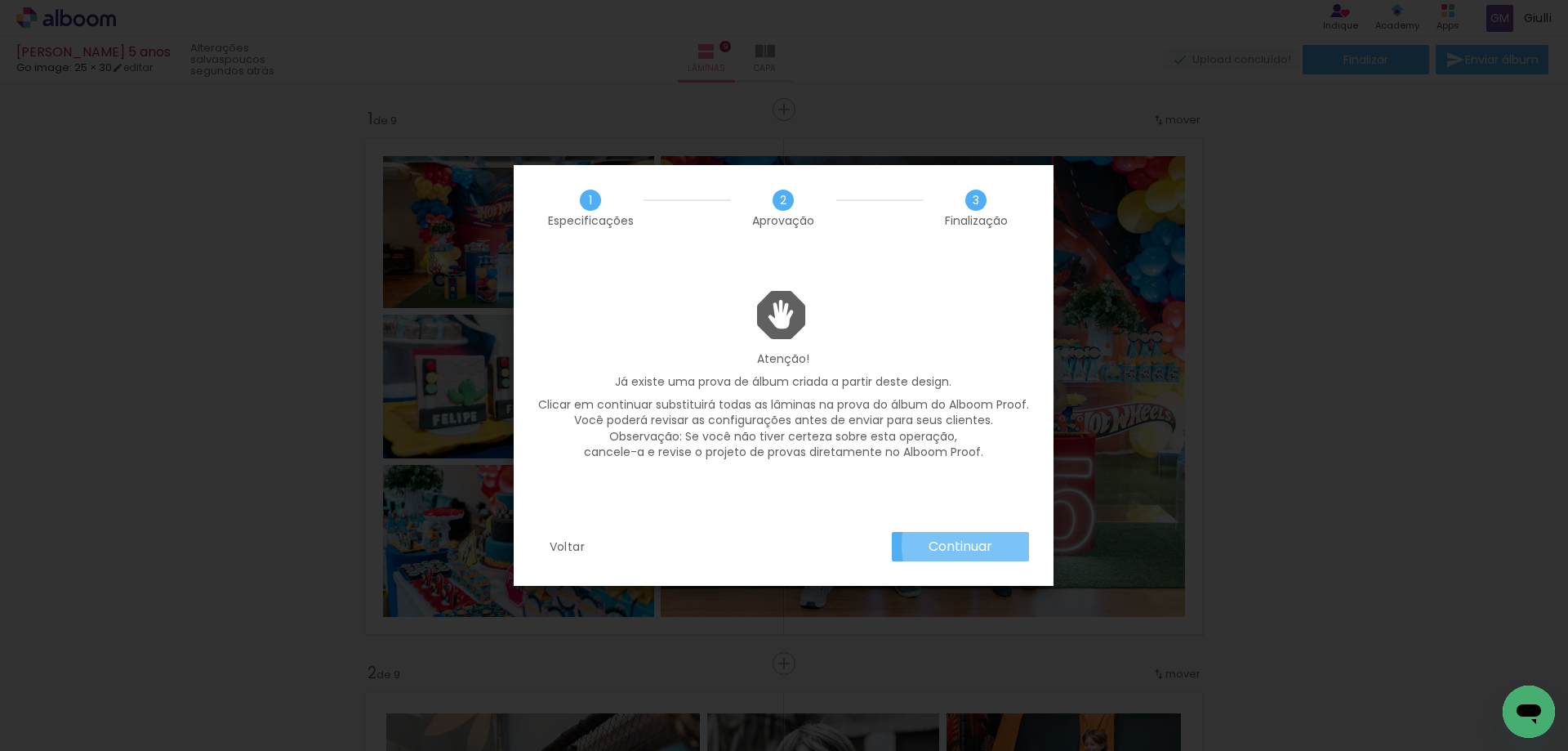
click at [0, 0] on slot "Continuar" at bounding box center [0, 0] width 0 height 0
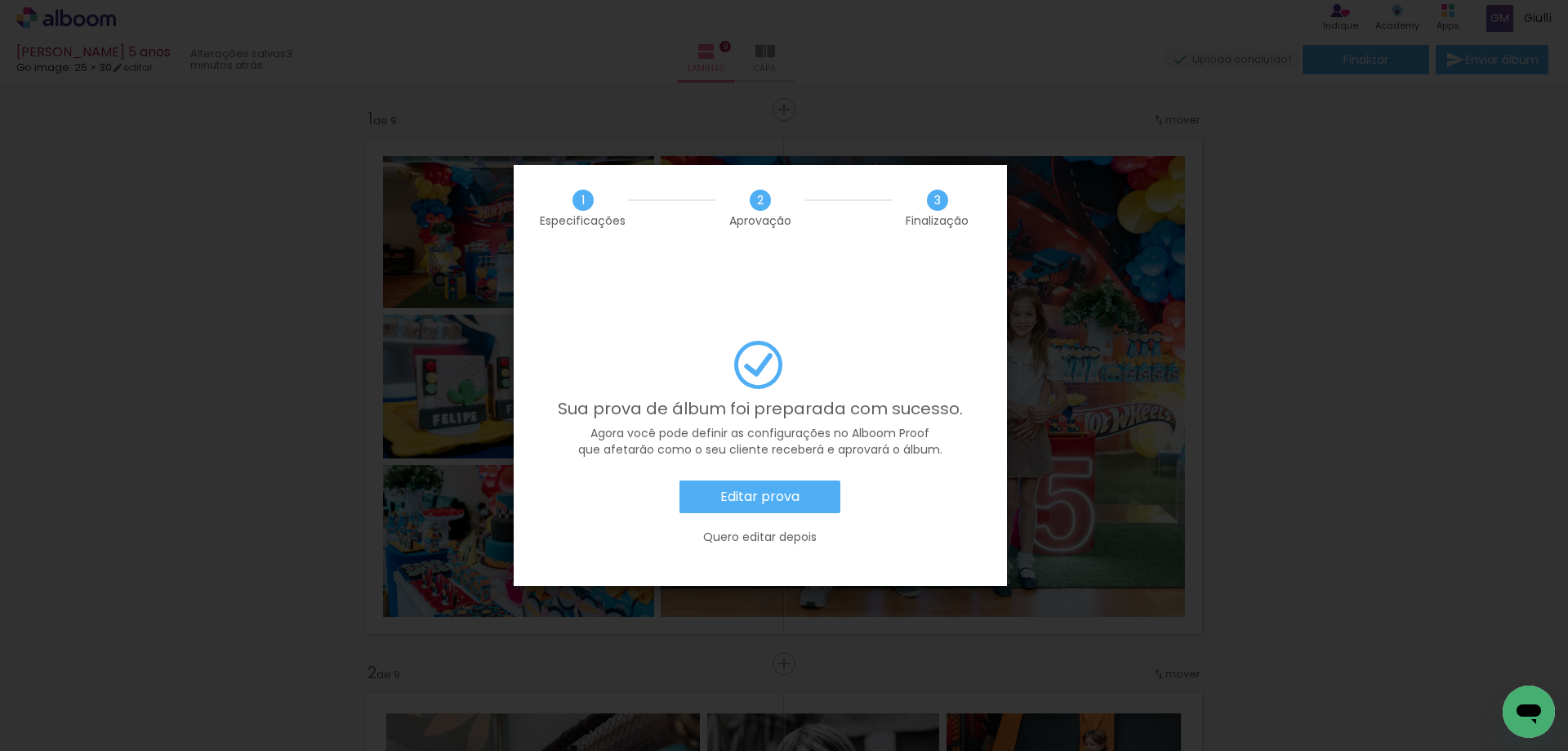
scroll to position [0, 6709]
click at [0, 0] on slot "Editar prova" at bounding box center [0, 0] width 0 height 0
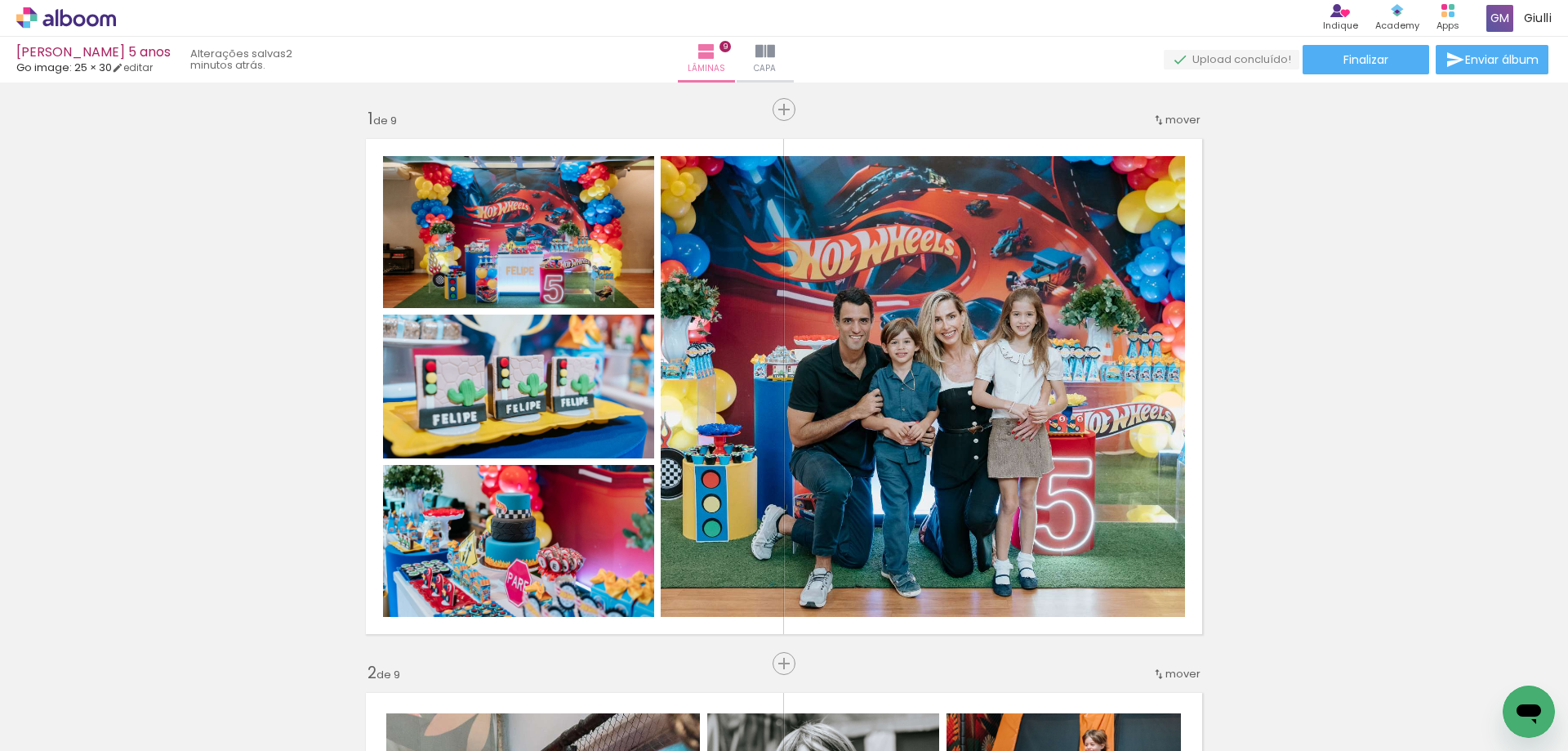
scroll to position [0, 6709]
